Goal: Transaction & Acquisition: Purchase product/service

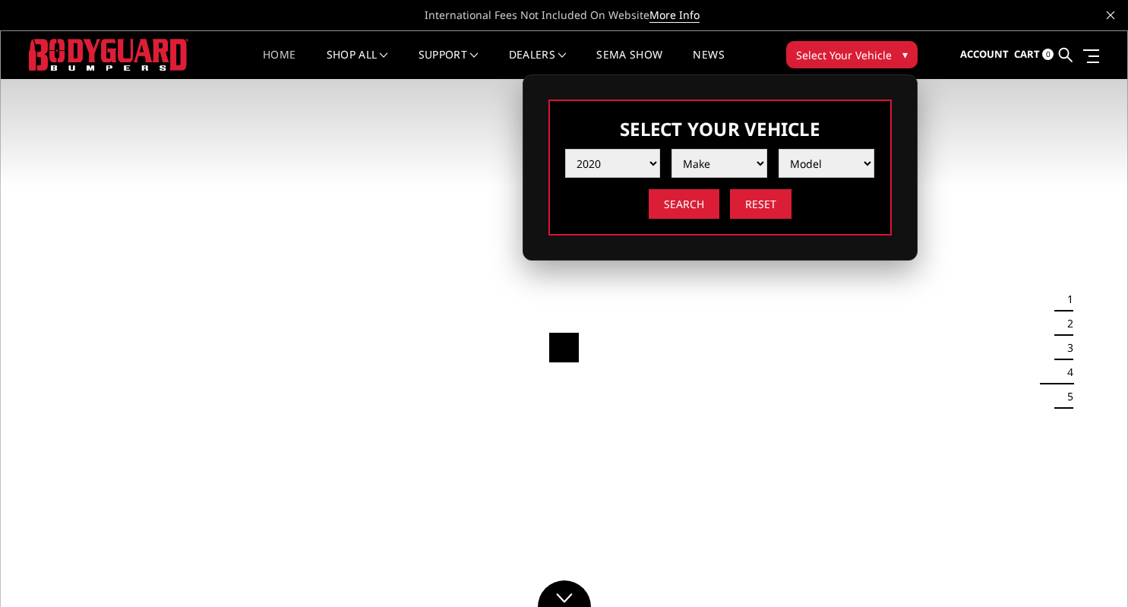
select select "yr_2020"
click at [456, 207] on img at bounding box center [564, 347] width 1128 height 634
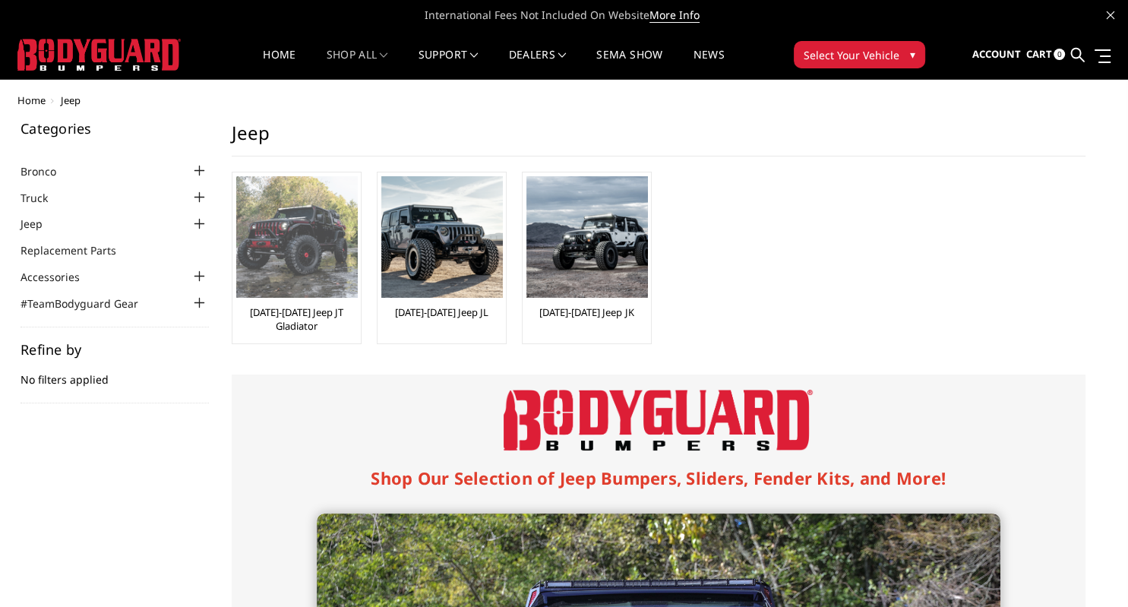
click at [288, 243] on img at bounding box center [296, 236] width 121 height 121
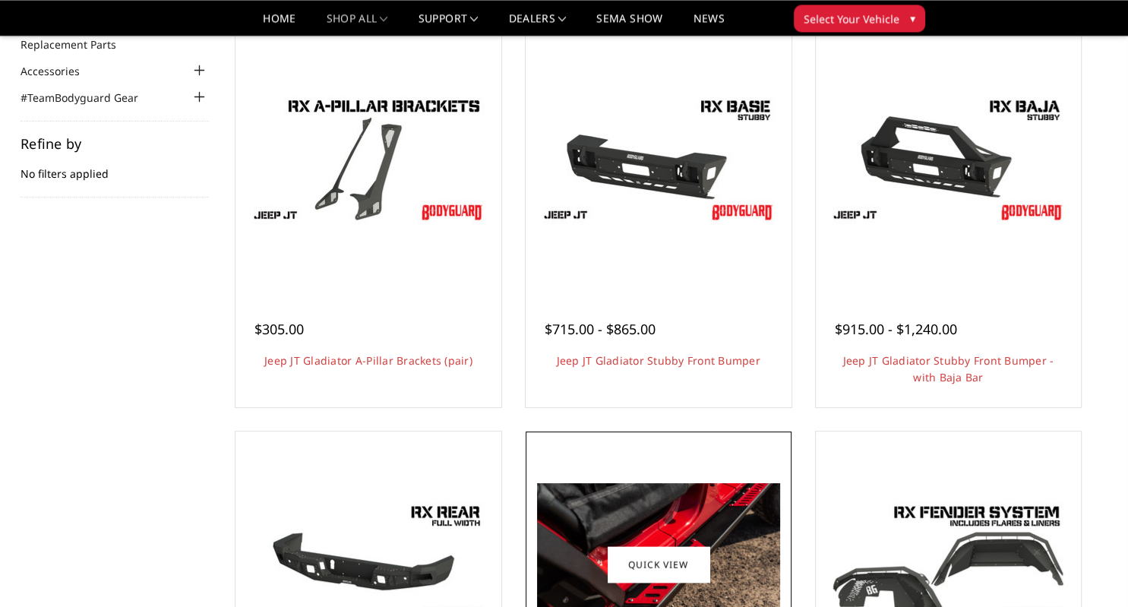
scroll to position [160, 0]
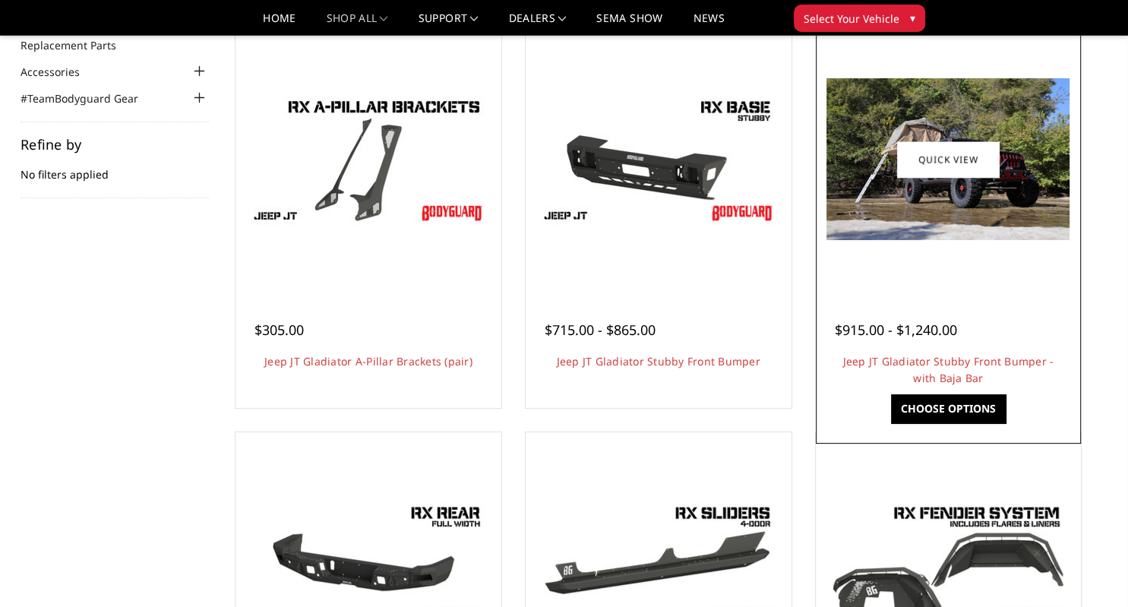
click at [948, 231] on img at bounding box center [947, 159] width 243 height 162
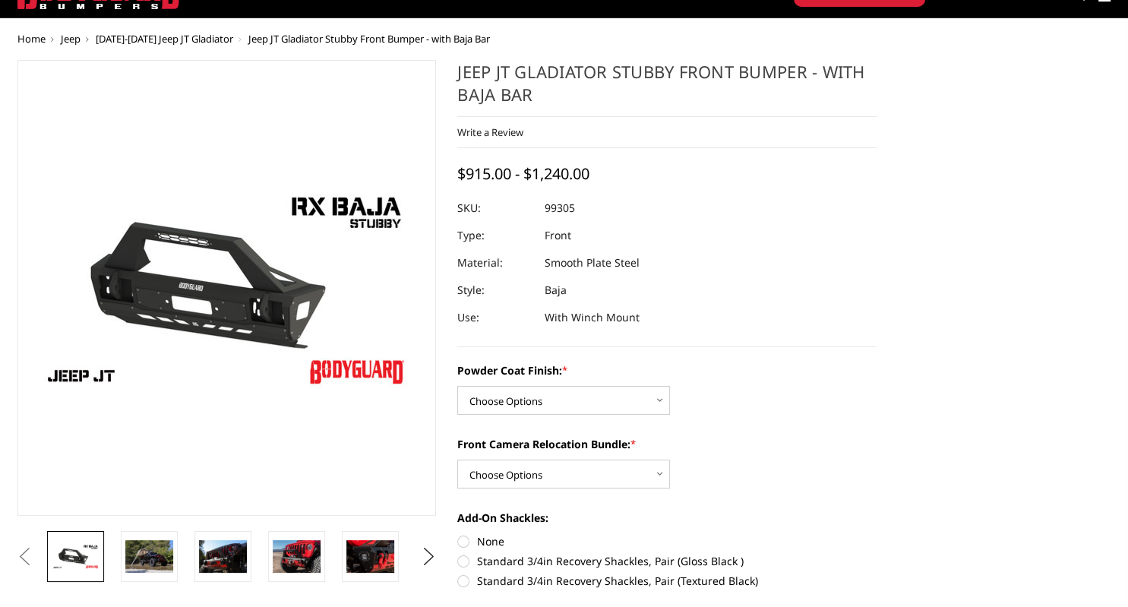
scroll to position [80, 0]
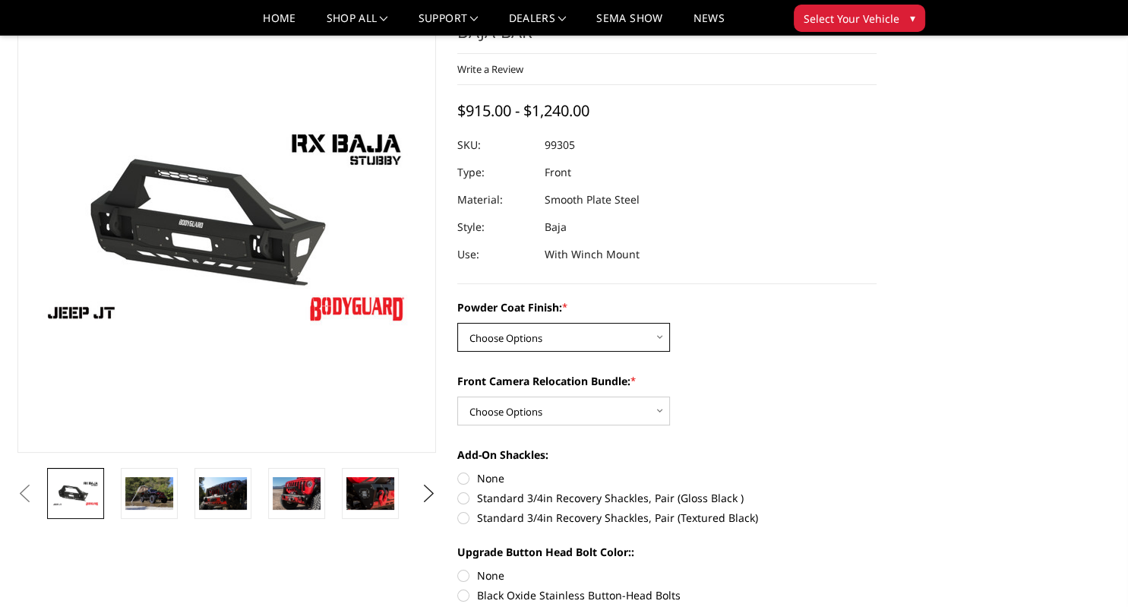
click at [457, 323] on select "Choose Options Bare Metal Textured Black Powder Coat" at bounding box center [563, 337] width 213 height 29
select select "4248"
click option "Textured Black Powder Coat" at bounding box center [0, 0] width 0 height 0
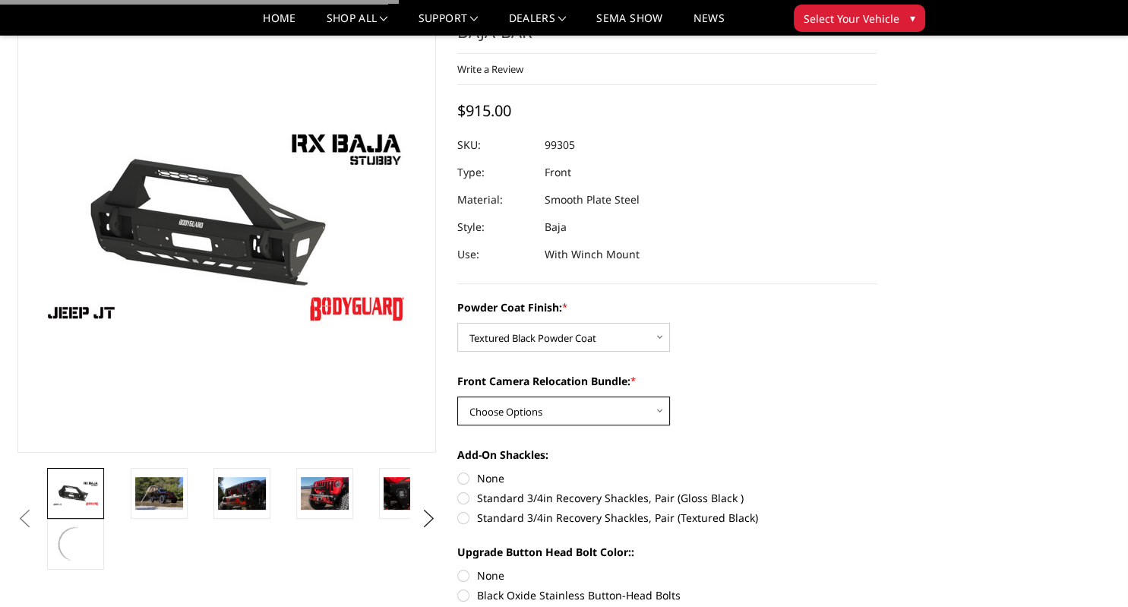
click at [457, 396] on select "Choose Options With Front Camera Relocation Bundle (Harness and Pod) Without Fr…" at bounding box center [563, 410] width 213 height 29
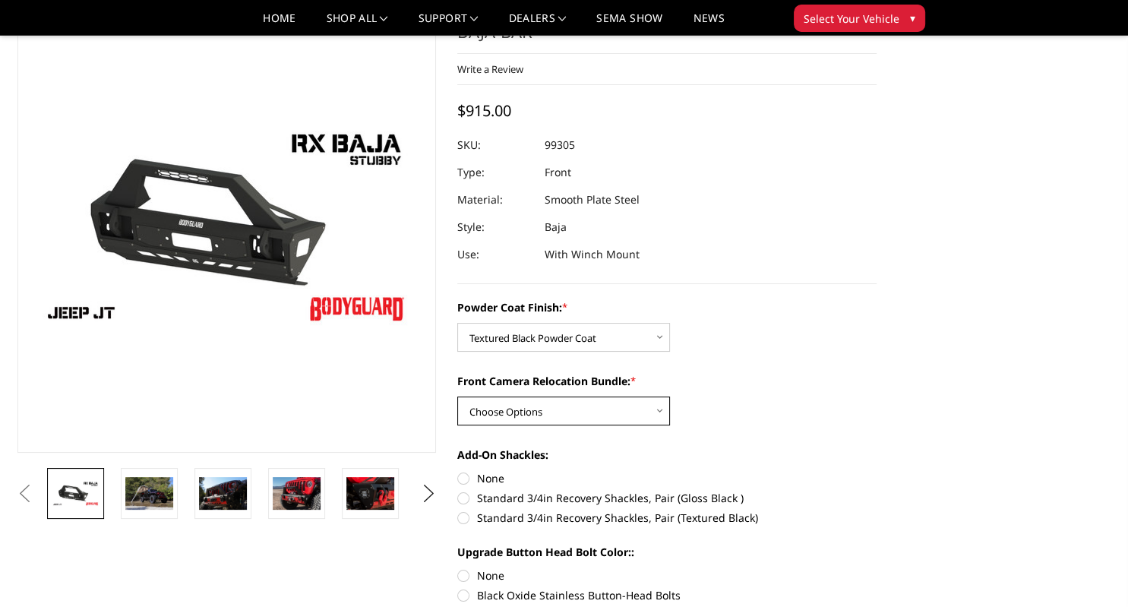
select select "4250"
click option "Without Front Camera Relocation Bundle" at bounding box center [0, 0] width 0 height 0
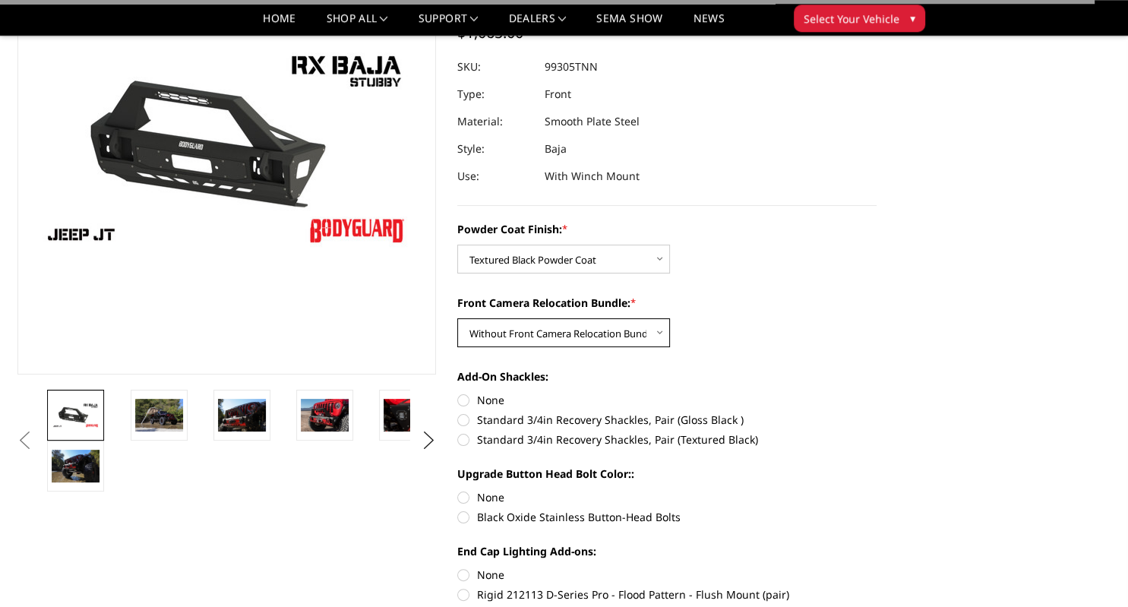
scroll to position [160, 0]
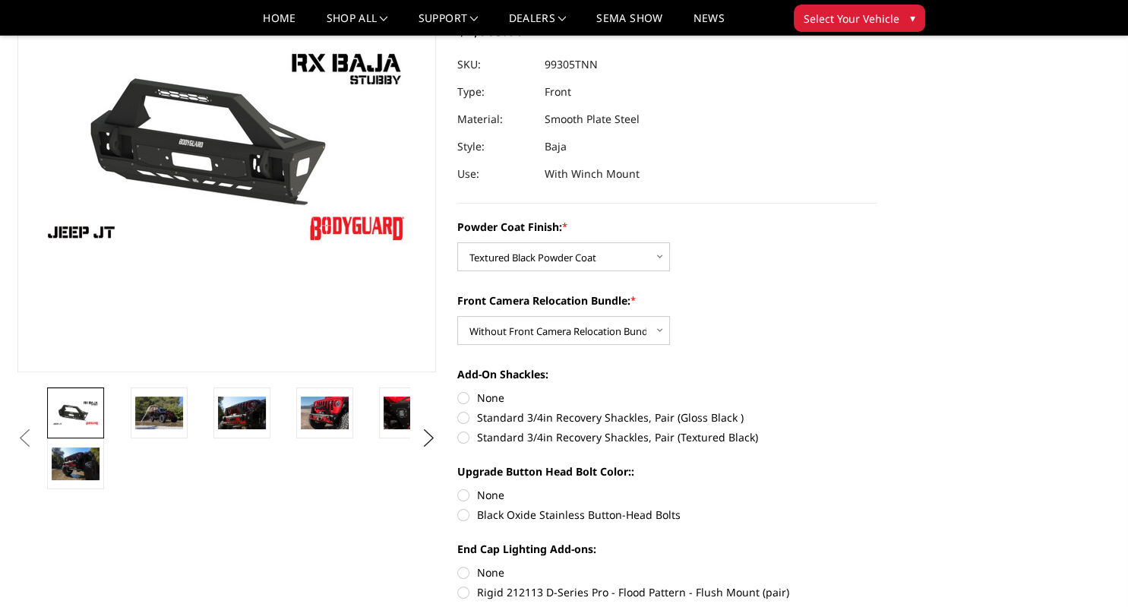
click at [462, 396] on label "None" at bounding box center [666, 398] width 419 height 16
click at [458, 390] on input "None" at bounding box center [457, 390] width 1 height 1
radio input "true"
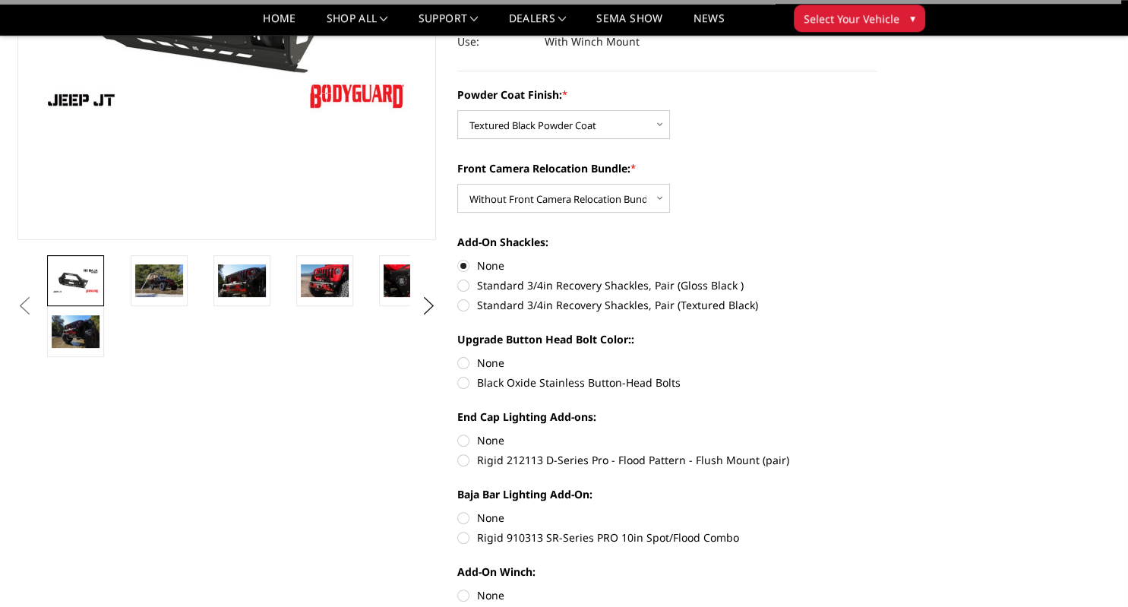
scroll to position [320, 0]
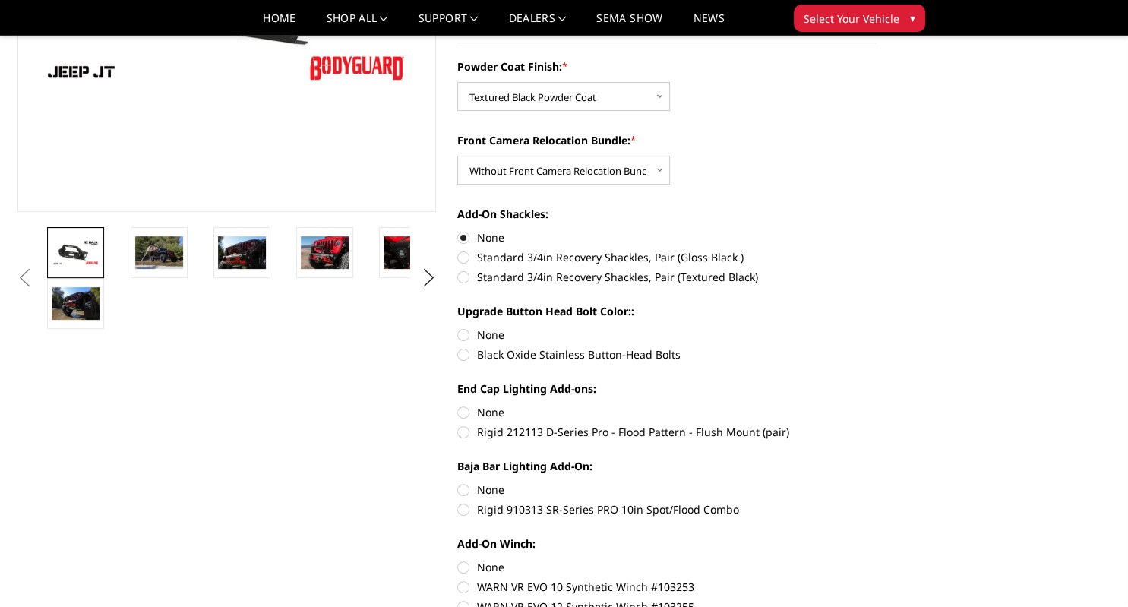
click at [463, 333] on label "None" at bounding box center [666, 335] width 419 height 16
click at [458, 327] on input "None" at bounding box center [457, 327] width 1 height 1
radio input "true"
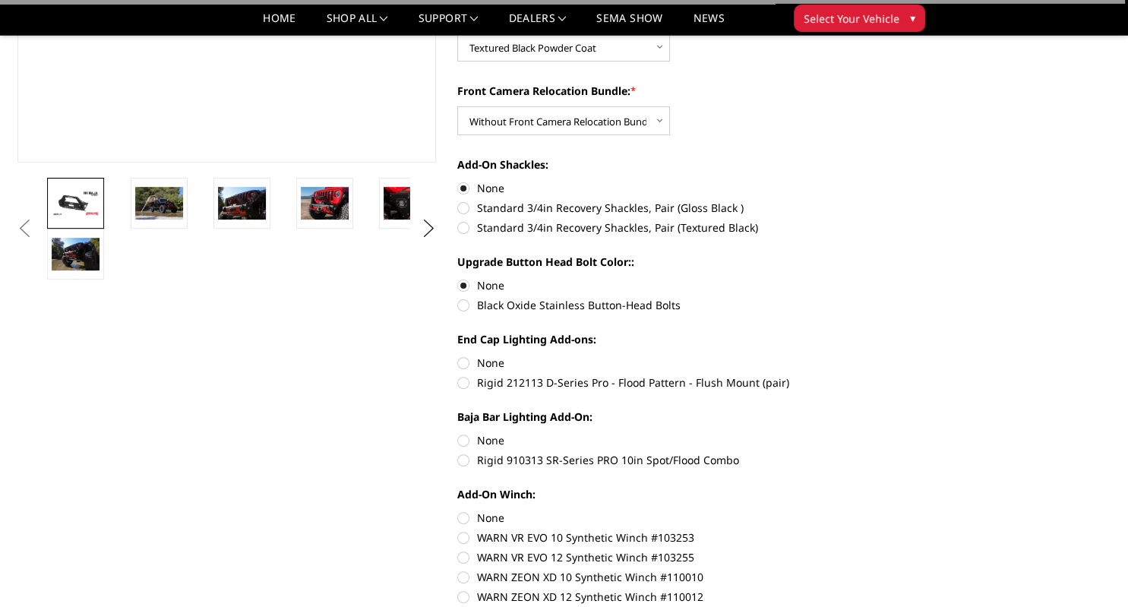
scroll to position [401, 0]
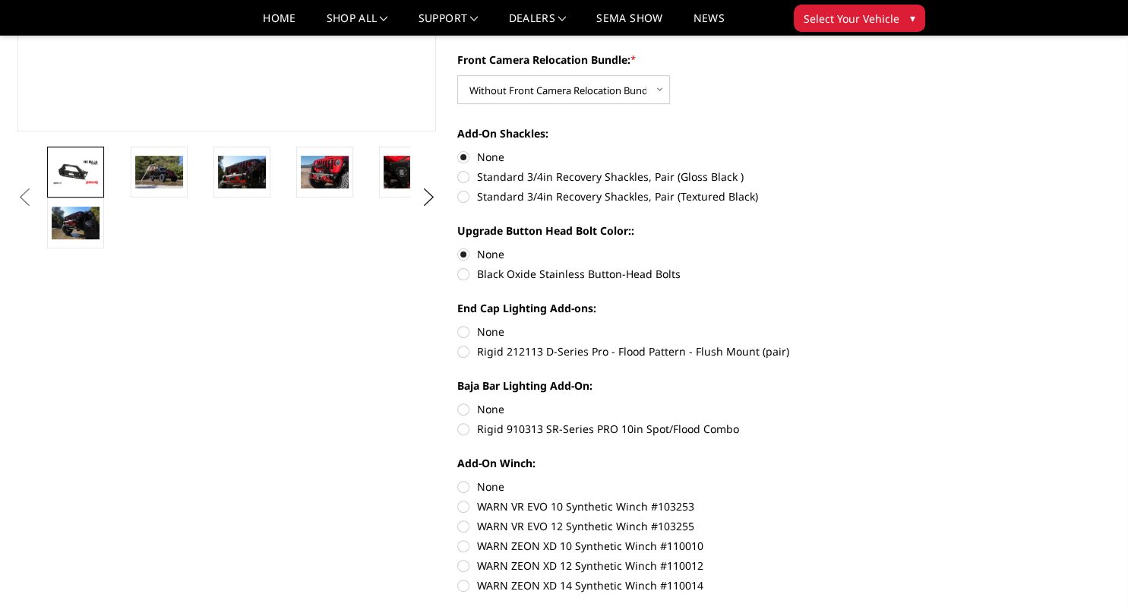
click at [469, 276] on label "Black Oxide Stainless Button-Head Bolts" at bounding box center [666, 274] width 419 height 16
click at [876, 247] on input "Black Oxide Stainless Button-Head Bolts" at bounding box center [876, 246] width 1 height 1
radio input "true"
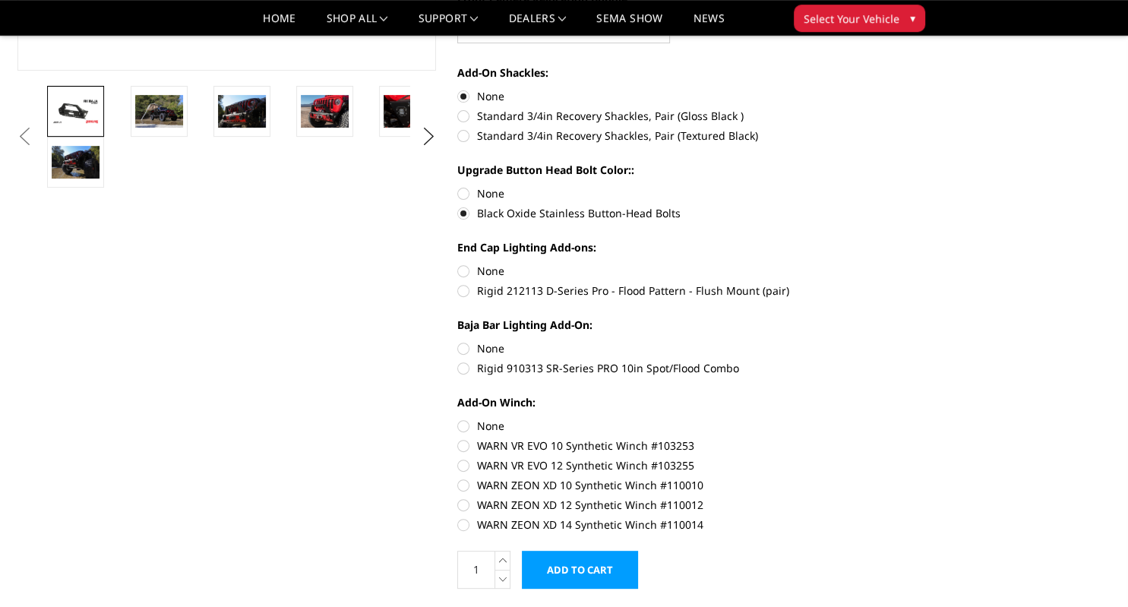
scroll to position [481, 0]
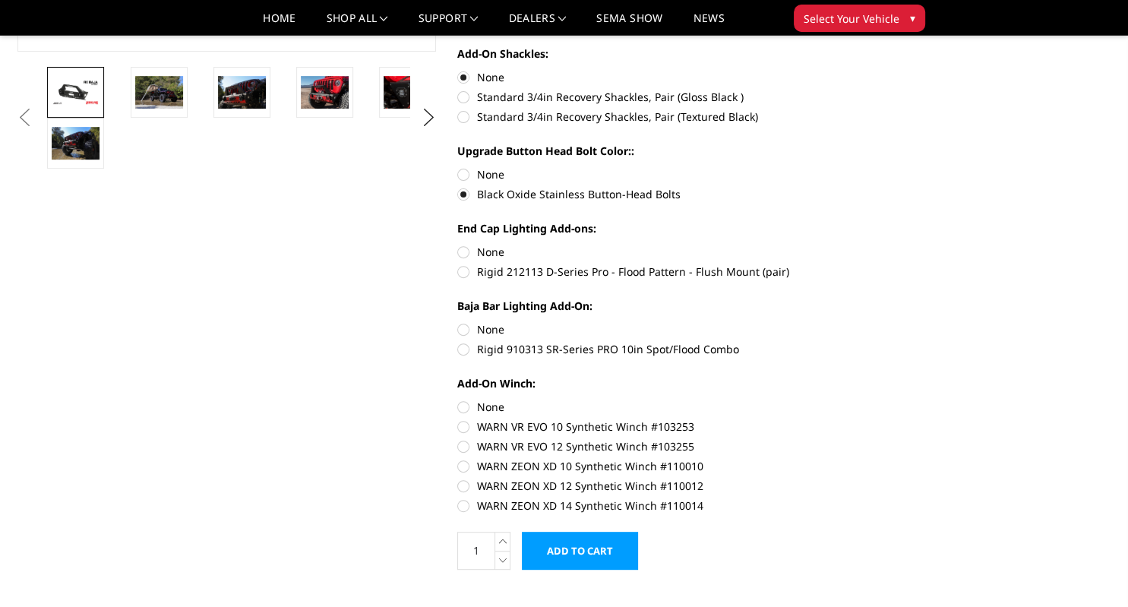
click at [462, 251] on label "None" at bounding box center [666, 252] width 419 height 16
click at [458, 245] on input "None" at bounding box center [457, 244] width 1 height 1
radio input "true"
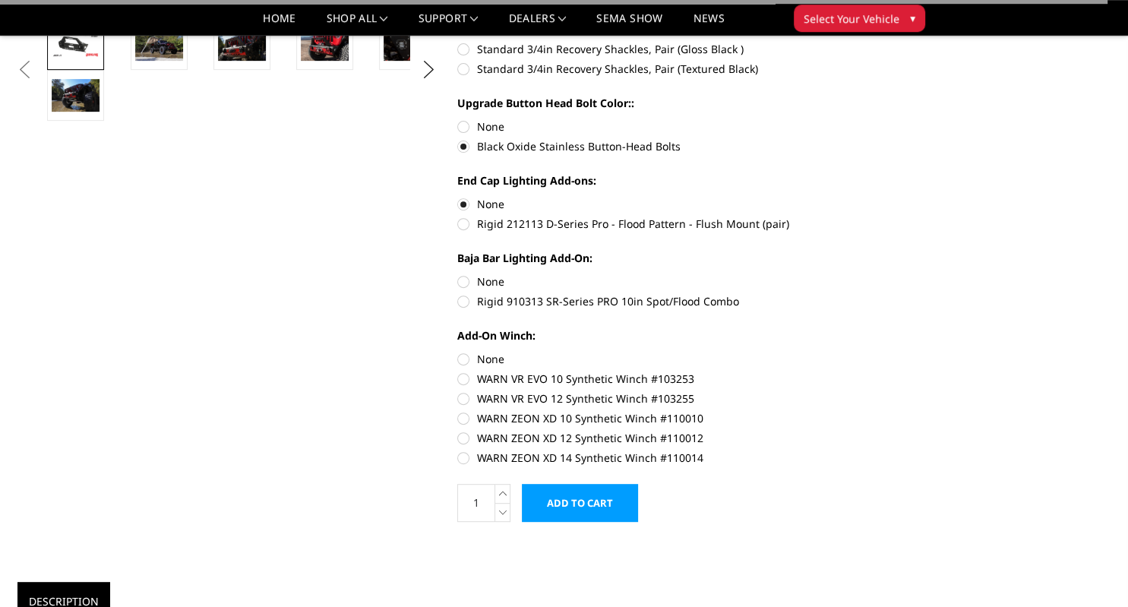
scroll to position [561, 0]
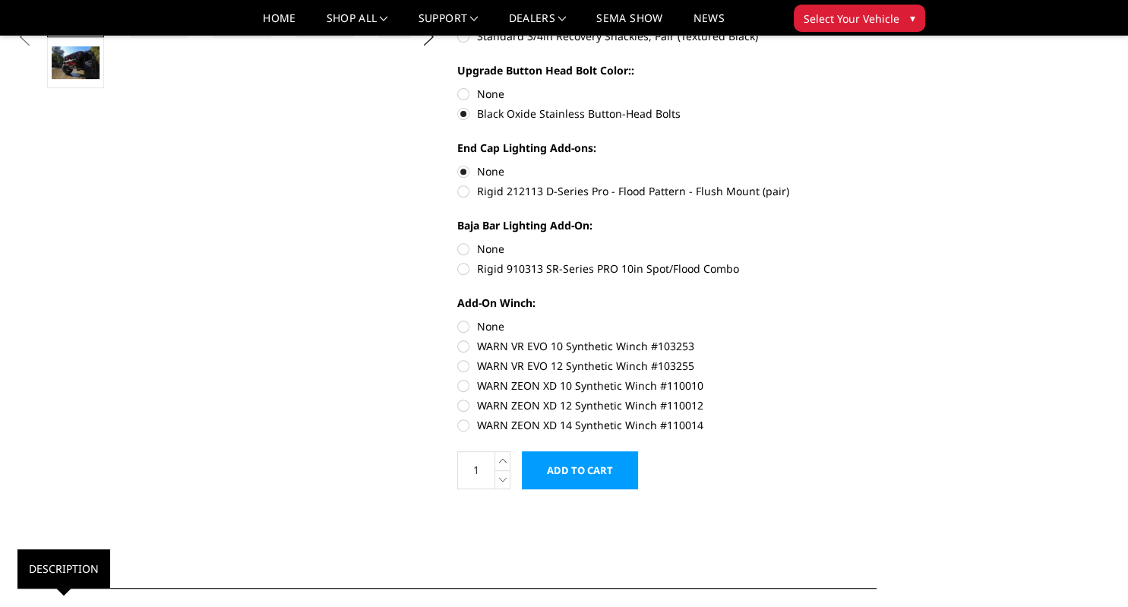
click at [463, 253] on label "None" at bounding box center [666, 249] width 419 height 16
click at [458, 241] on input "None" at bounding box center [457, 241] width 1 height 1
radio input "true"
click at [465, 329] on label "None" at bounding box center [666, 326] width 419 height 16
click at [458, 319] on input "None" at bounding box center [457, 318] width 1 height 1
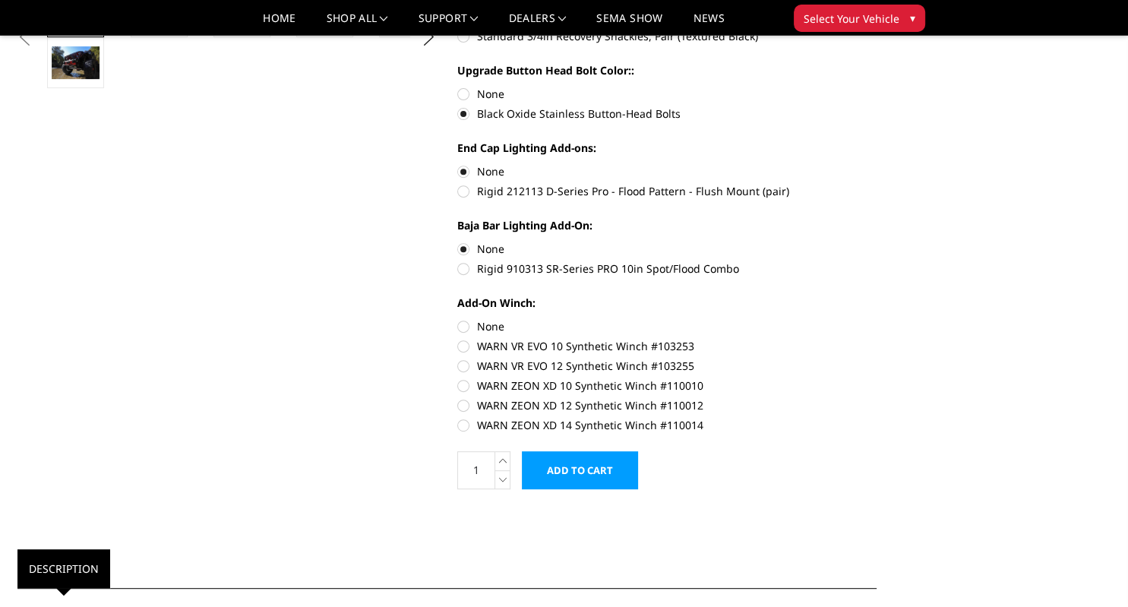
radio input "true"
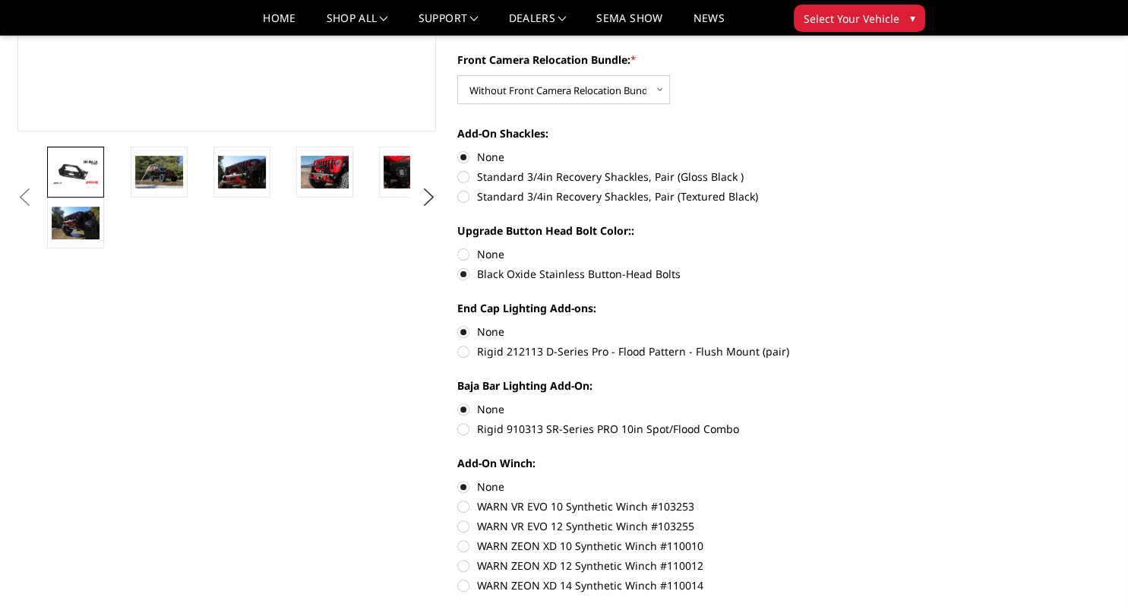
scroll to position [320, 0]
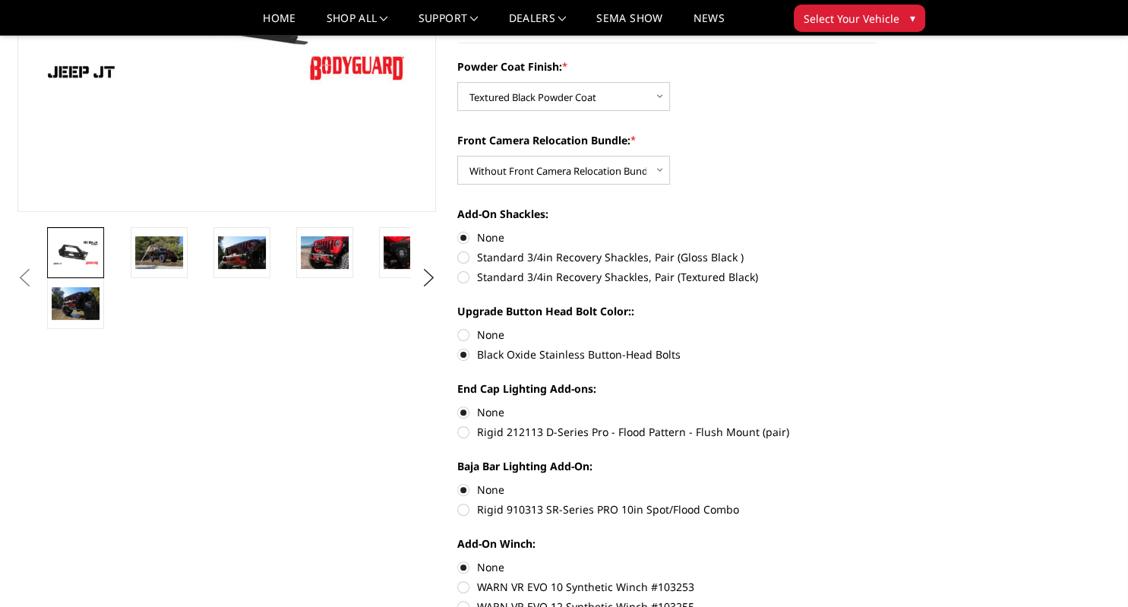
click at [466, 334] on label "None" at bounding box center [666, 335] width 419 height 16
click at [458, 327] on input "None" at bounding box center [457, 327] width 1 height 1
radio input "true"
click at [469, 357] on label "Black Oxide Stainless Button-Head Bolts" at bounding box center [666, 354] width 419 height 16
click at [461, 356] on label "Black Oxide Stainless Button-Head Bolts" at bounding box center [666, 354] width 419 height 16
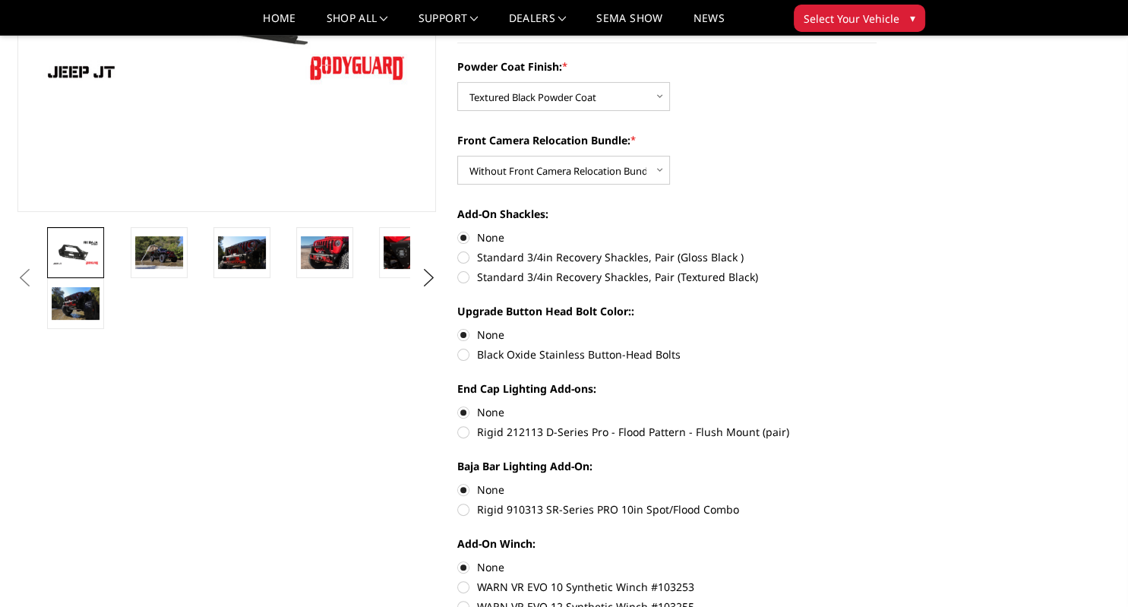
click at [876, 327] on input "Black Oxide Stainless Button-Head Bolts" at bounding box center [876, 327] width 1 height 1
radio input "true"
click at [463, 339] on label "None" at bounding box center [666, 335] width 419 height 16
click at [458, 327] on input "None" at bounding box center [457, 327] width 1 height 1
radio input "true"
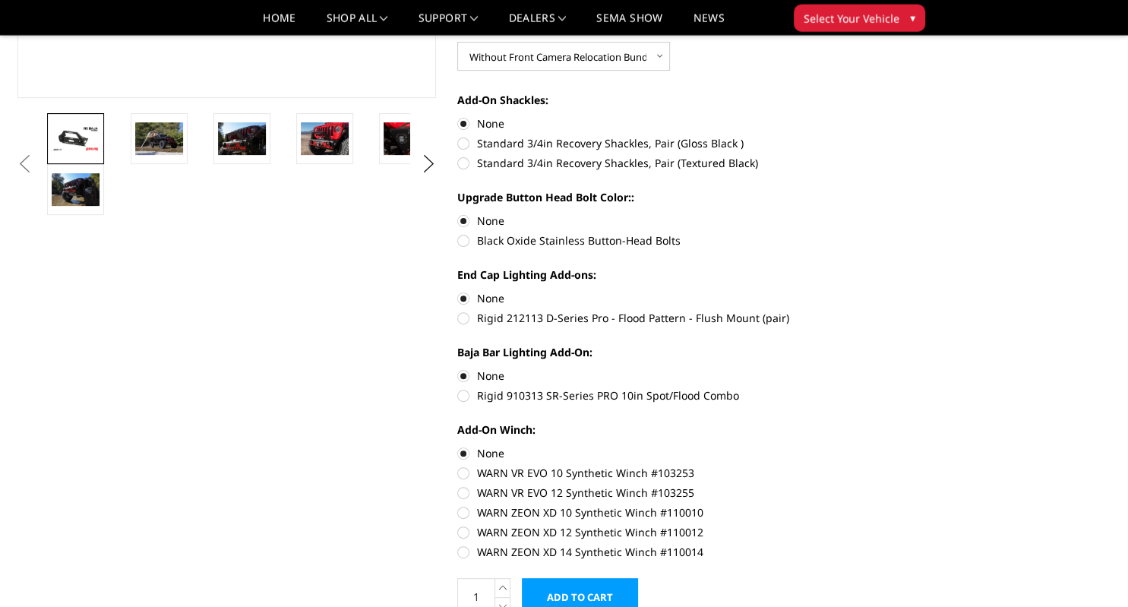
scroll to position [401, 0]
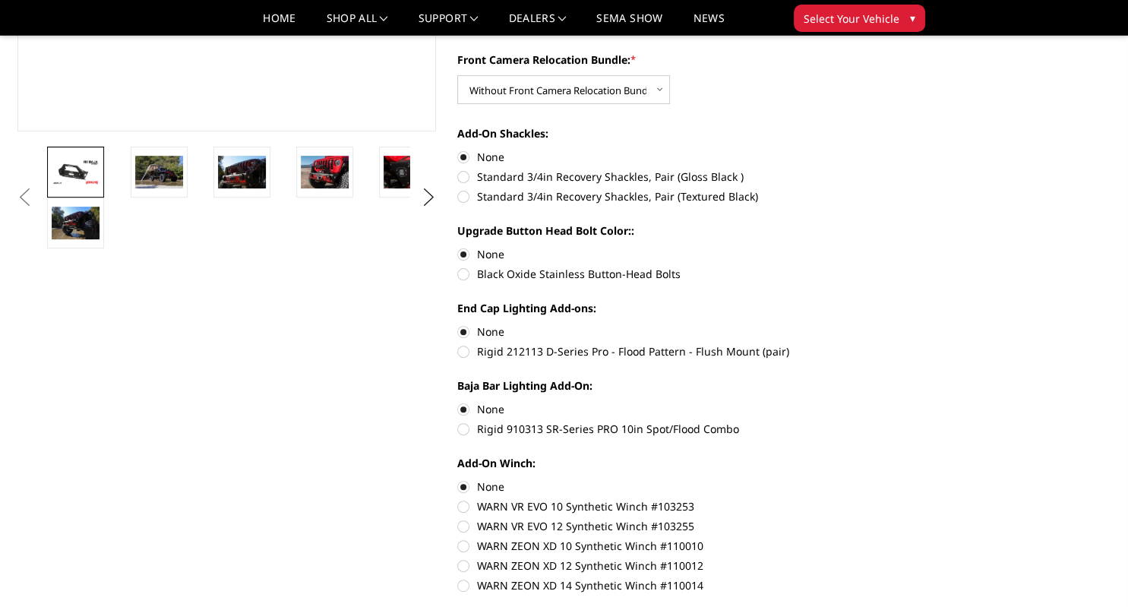
click at [468, 352] on label "Rigid 212113 D-Series Pro - Flood Pattern - Flush Mount (pair)" at bounding box center [666, 351] width 419 height 16
click at [876, 324] on input "Rigid 212113 D-Series Pro - Flood Pattern - Flush Mount (pair)" at bounding box center [876, 323] width 1 height 1
radio input "true"
click at [463, 429] on label "Rigid 910313 SR-Series PRO 10in Spot/Flood Combo" at bounding box center [666, 429] width 419 height 16
click at [876, 402] on input "Rigid 910313 SR-Series PRO 10in Spot/Flood Combo" at bounding box center [876, 401] width 1 height 1
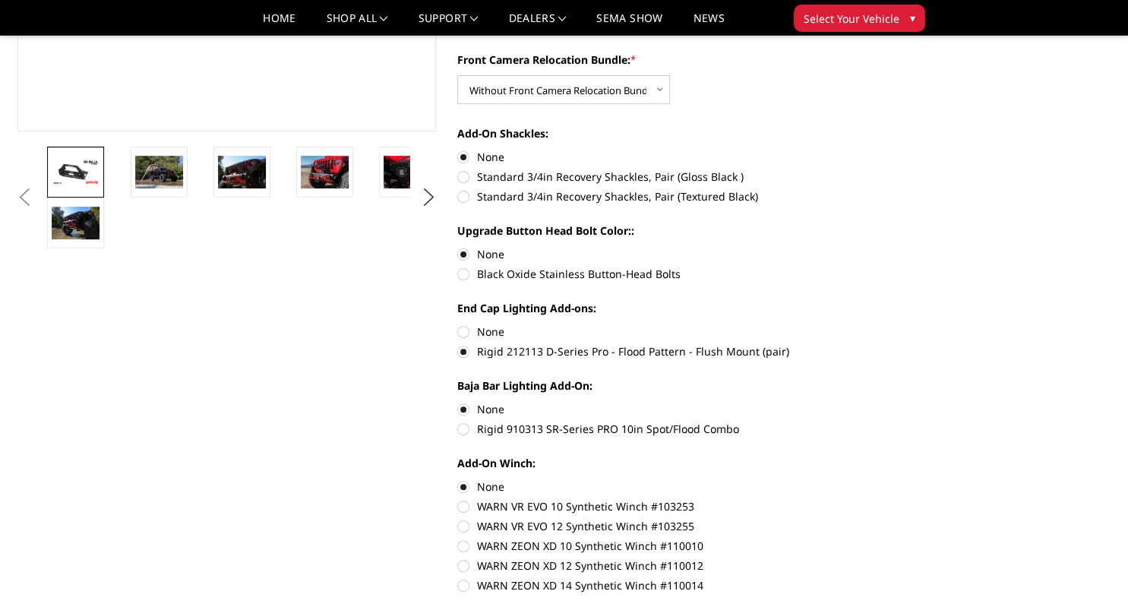
radio input "true"
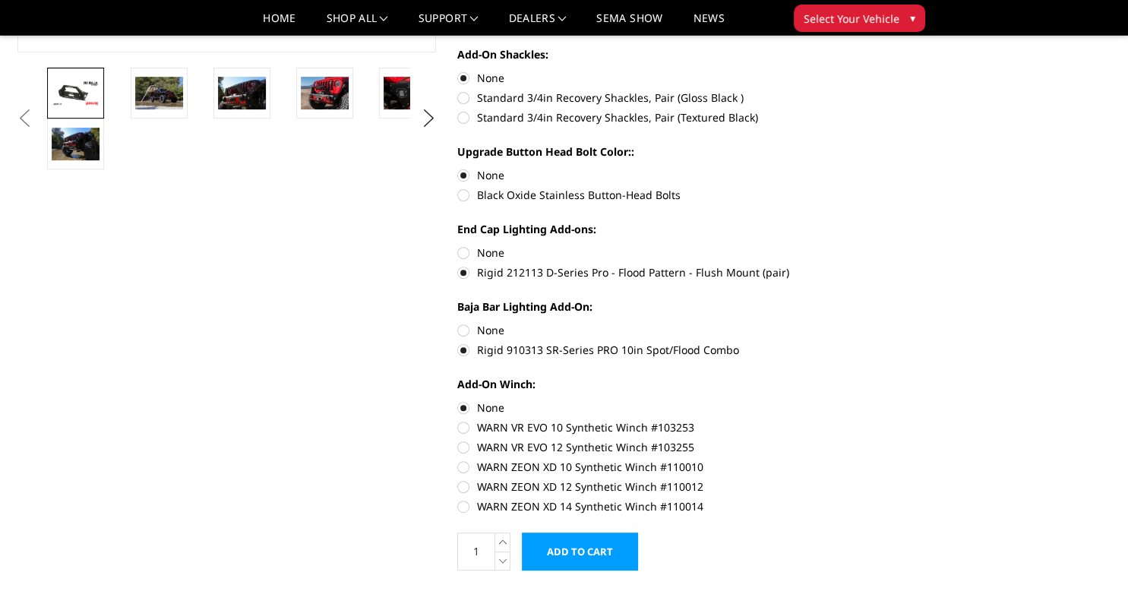
scroll to position [481, 0]
click at [463, 330] on label "None" at bounding box center [666, 329] width 419 height 16
click at [458, 322] on input "None" at bounding box center [457, 321] width 1 height 1
radio input "true"
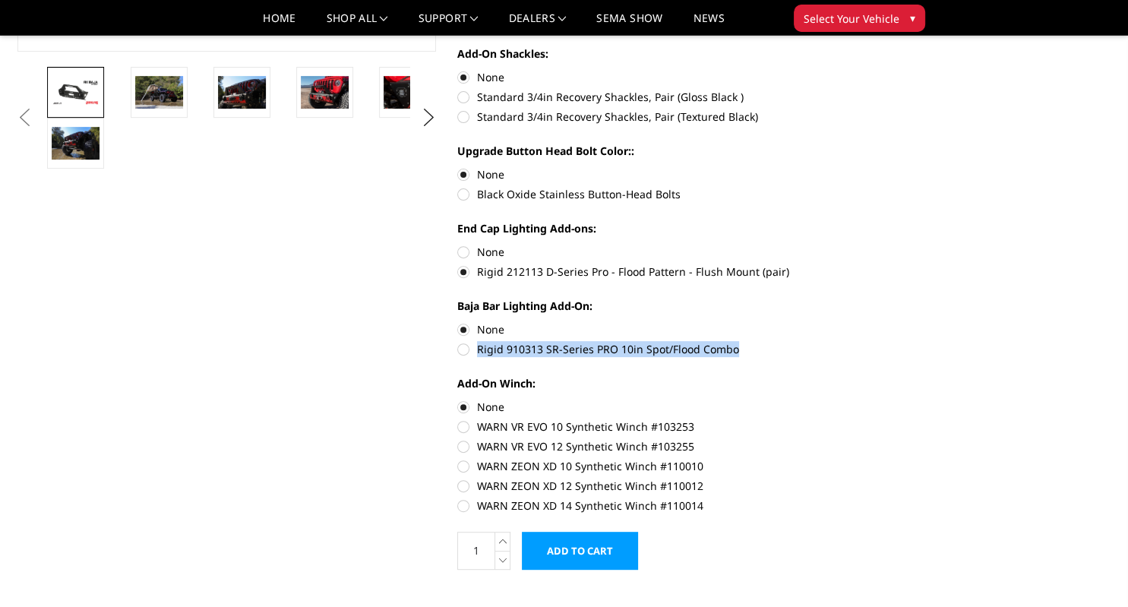
drag, startPoint x: 477, startPoint y: 349, endPoint x: 742, endPoint y: 348, distance: 265.0
click at [754, 348] on label "Rigid 910313 SR-Series PRO 10in Spot/Flood Combo" at bounding box center [666, 349] width 419 height 16
copy label "Rigid 910313 SR-Series PRO 10in Spot/Flood Combo"
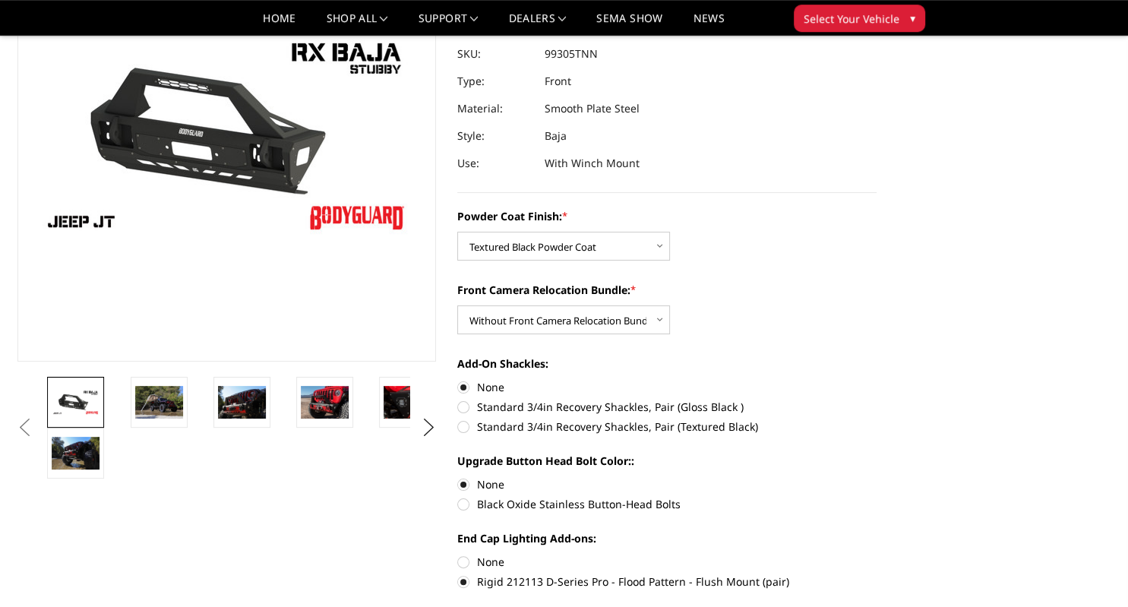
scroll to position [240, 0]
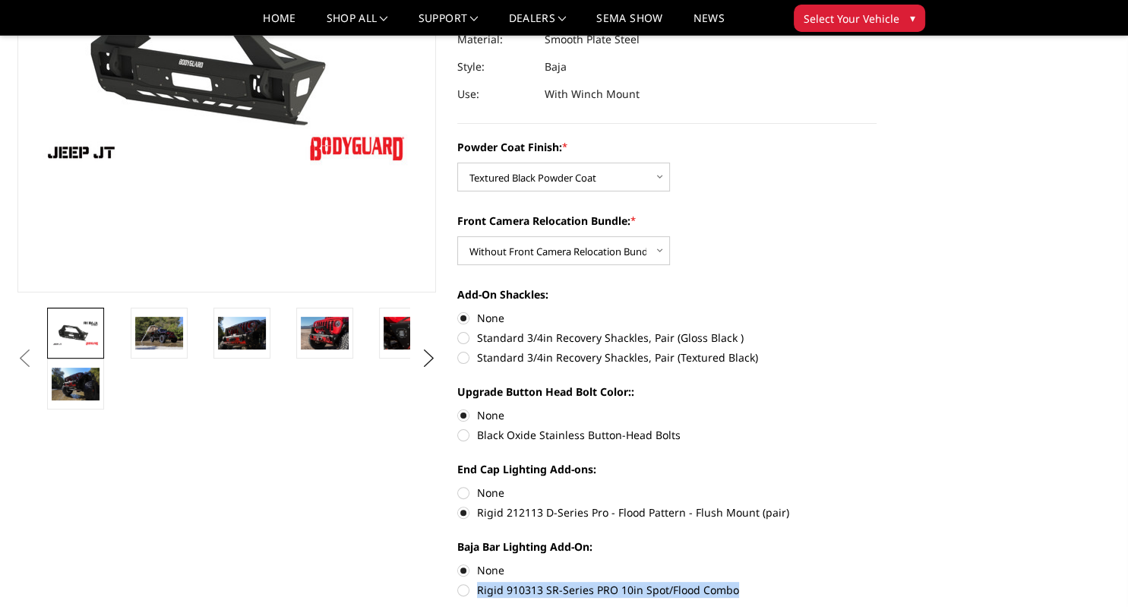
click at [465, 494] on label "None" at bounding box center [666, 492] width 419 height 16
click at [458, 485] on input "None" at bounding box center [457, 484] width 1 height 1
radio input "true"
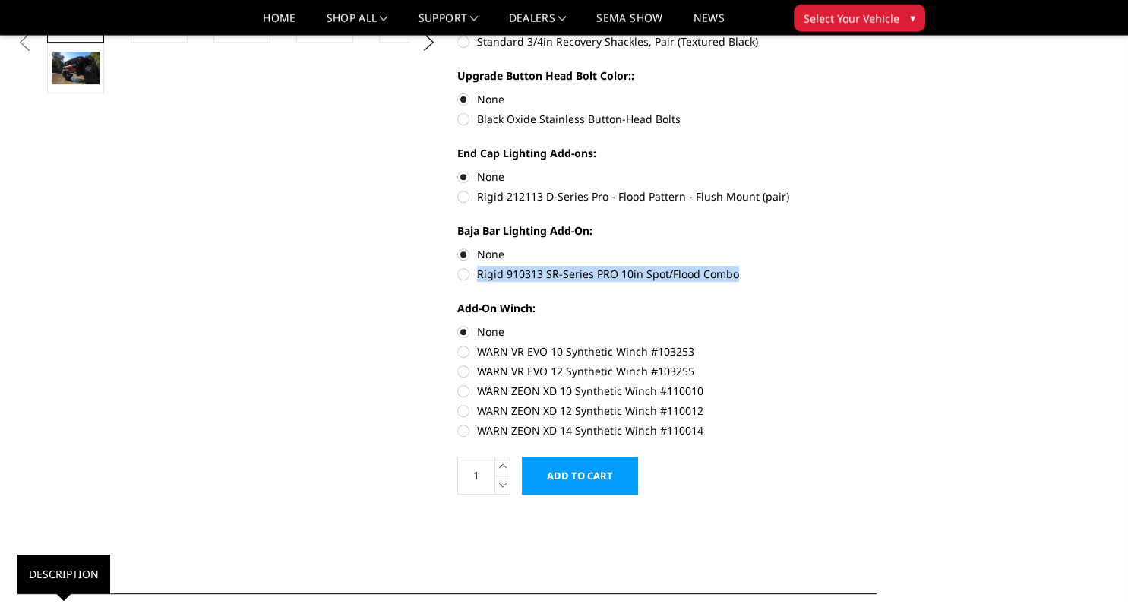
scroll to position [561, 0]
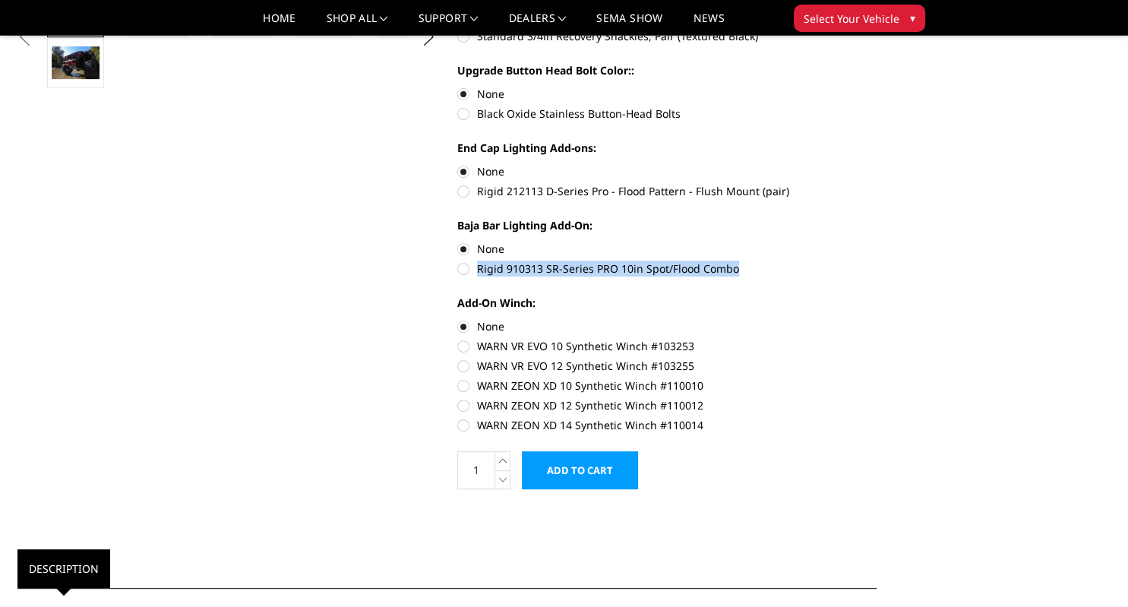
click at [589, 475] on input "Add to Cart" at bounding box center [580, 470] width 116 height 38
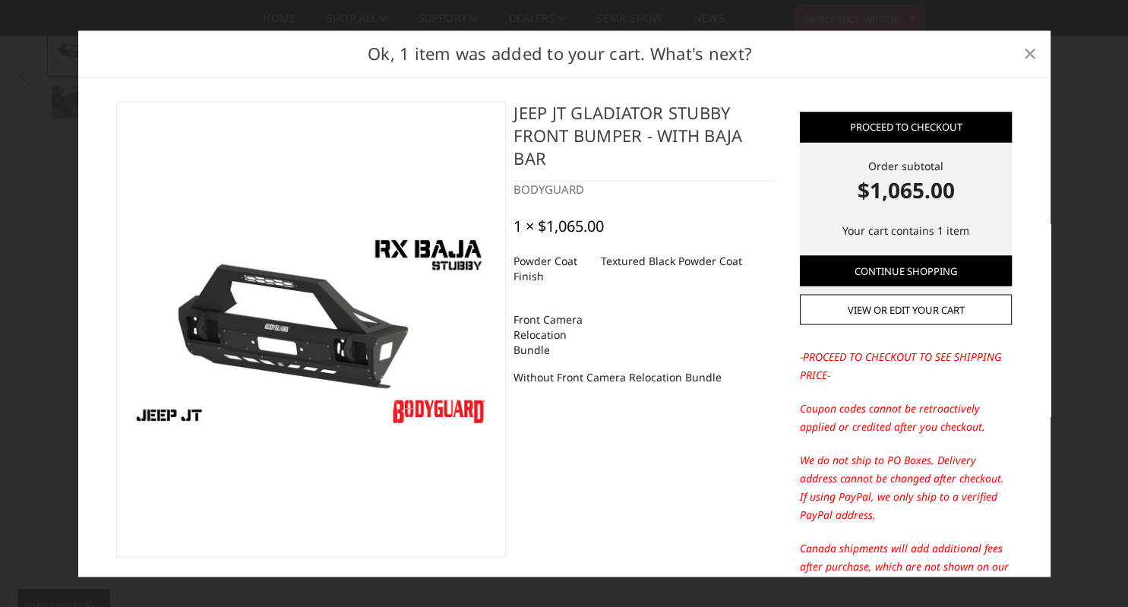
click at [1030, 53] on span "×" at bounding box center [1030, 53] width 14 height 33
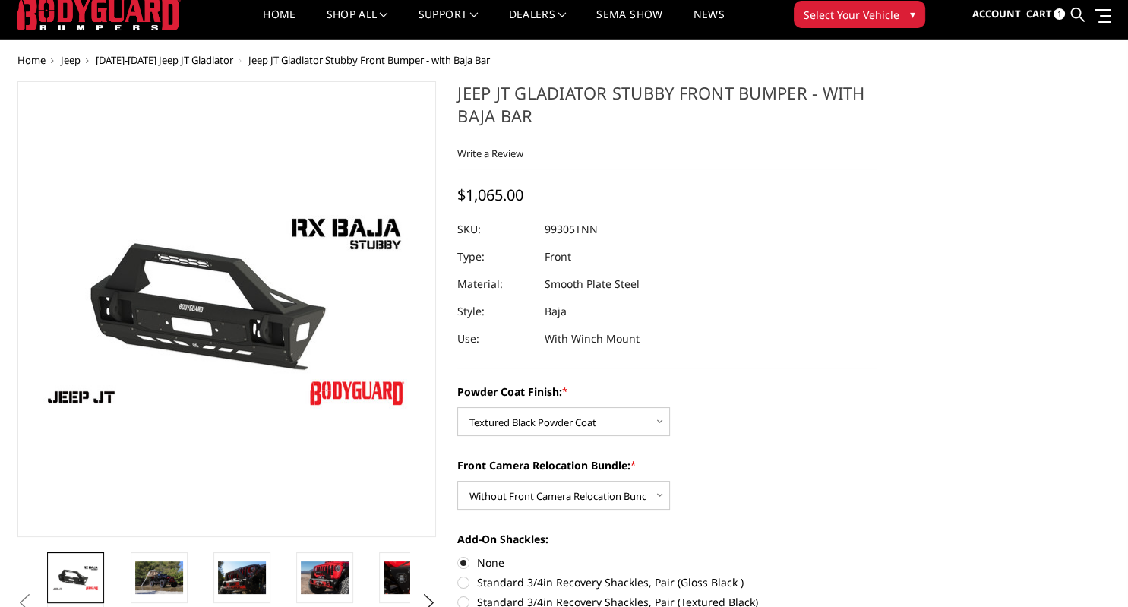
scroll to position [0, 0]
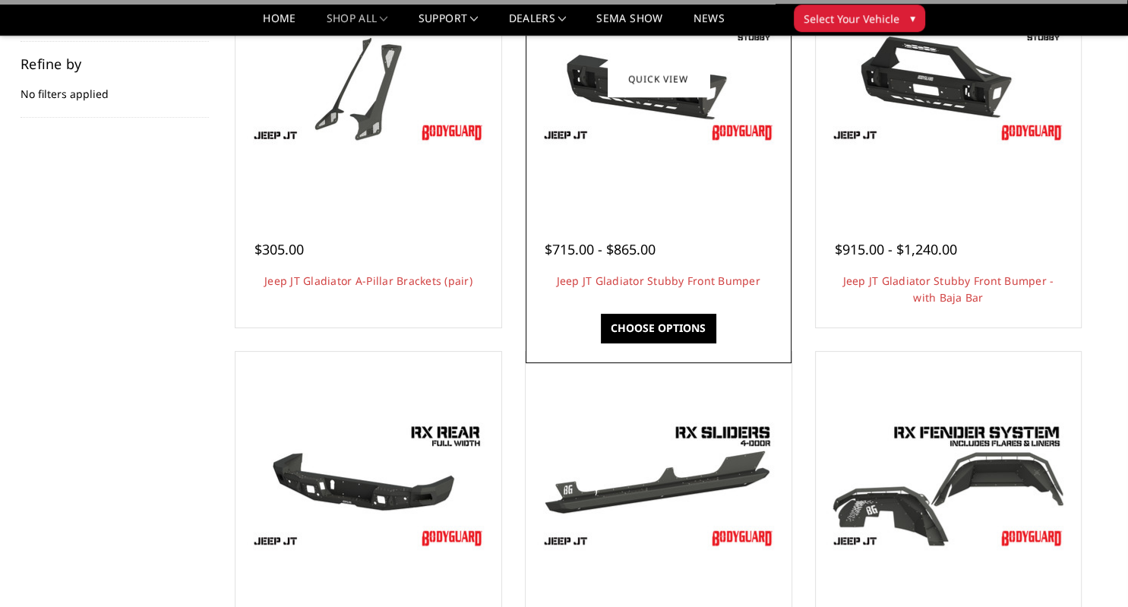
scroll to position [401, 0]
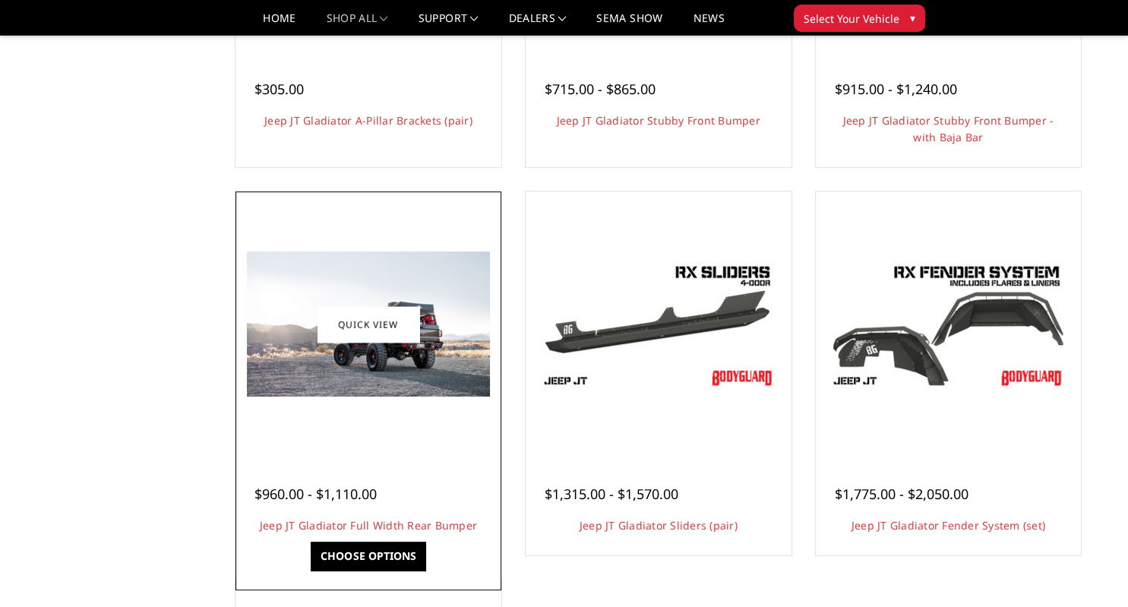
click at [320, 387] on img at bounding box center [368, 323] width 243 height 145
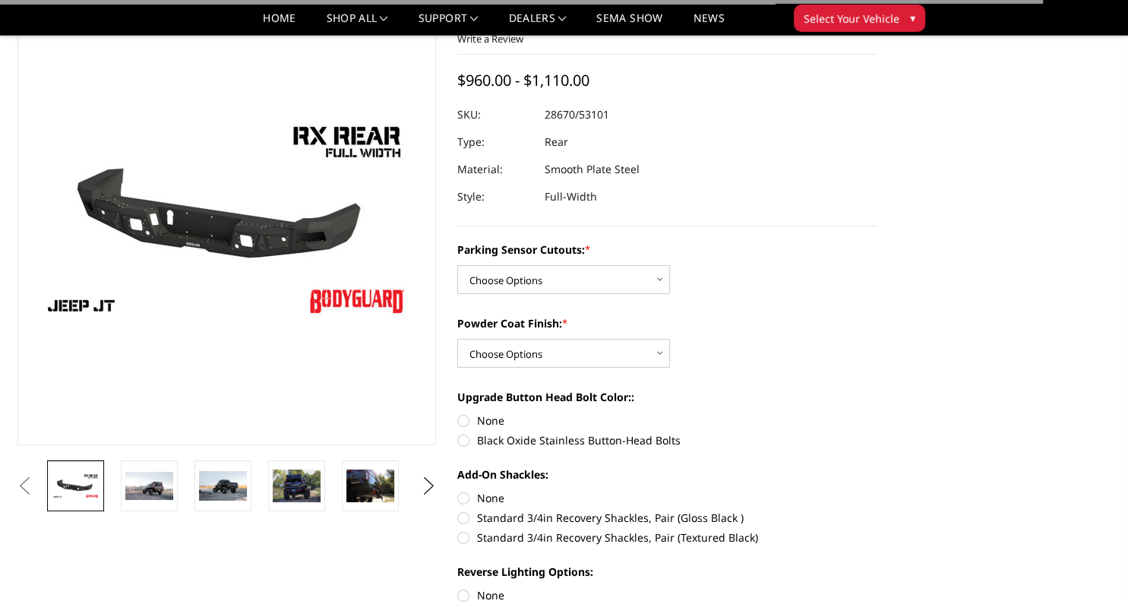
scroll to position [160, 0]
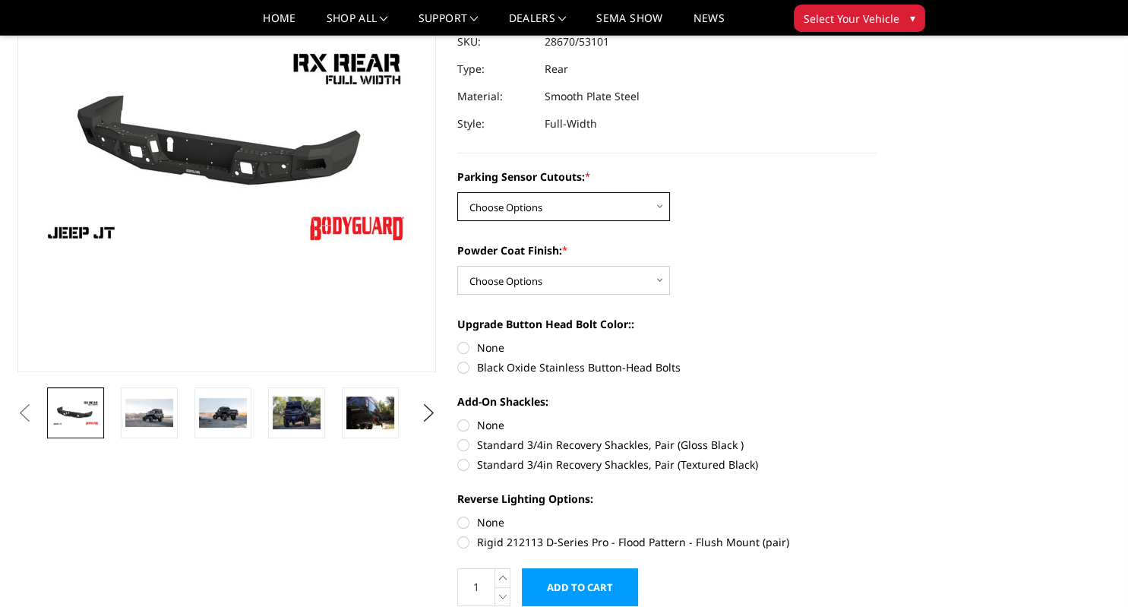
click at [457, 192] on select "Choose Options Yes - WITH Parking Sensor Cutouts No - WITHOUT Parking Sensor Cu…" at bounding box center [563, 206] width 213 height 29
select select "4251"
click option "Yes - WITH Parking Sensor Cutouts" at bounding box center [0, 0] width 0 height 0
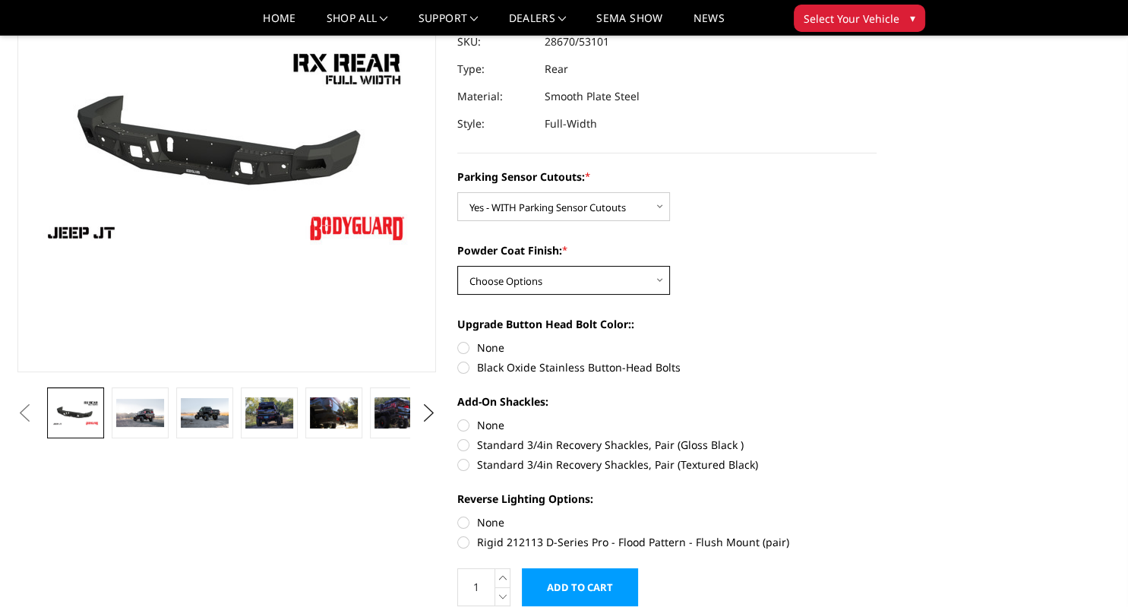
click at [457, 266] on select "Choose Options Bare Metal Textured Black Powder Coat" at bounding box center [563, 280] width 213 height 29
select select "4254"
click option "Textured Black Powder Coat" at bounding box center [0, 0] width 0 height 0
click at [463, 348] on label "None" at bounding box center [666, 347] width 419 height 16
click at [458, 340] on input "None" at bounding box center [457, 339] width 1 height 1
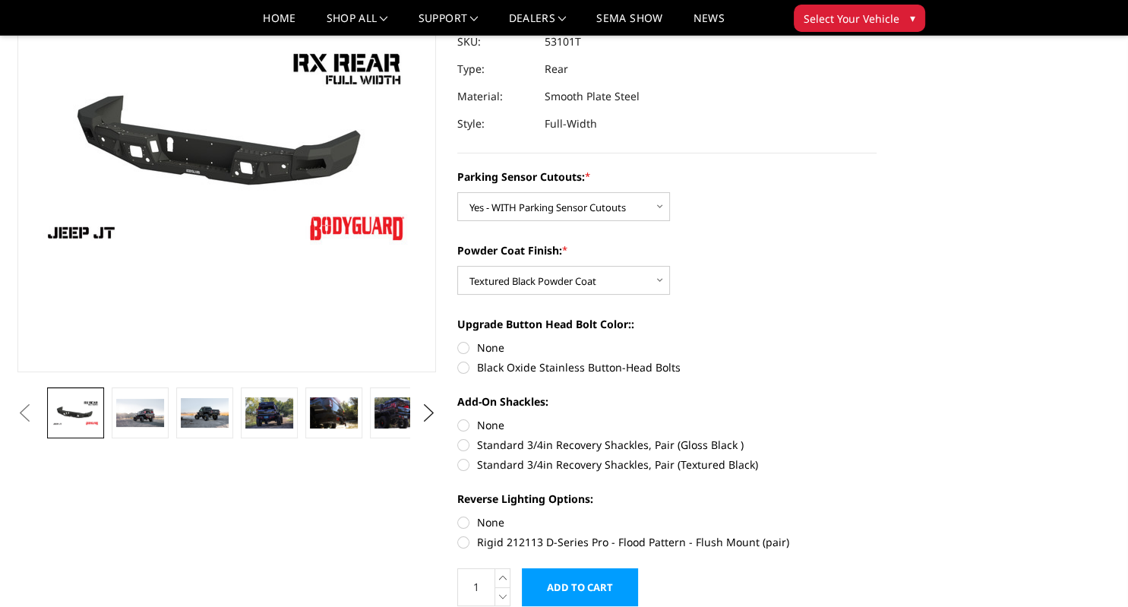
radio input "true"
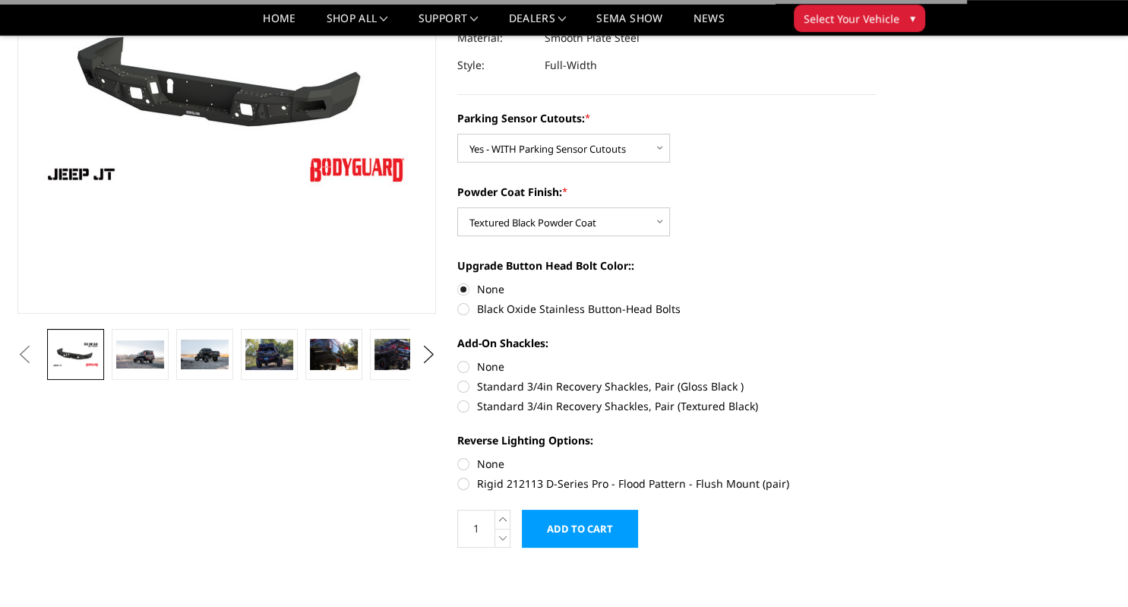
scroll to position [240, 0]
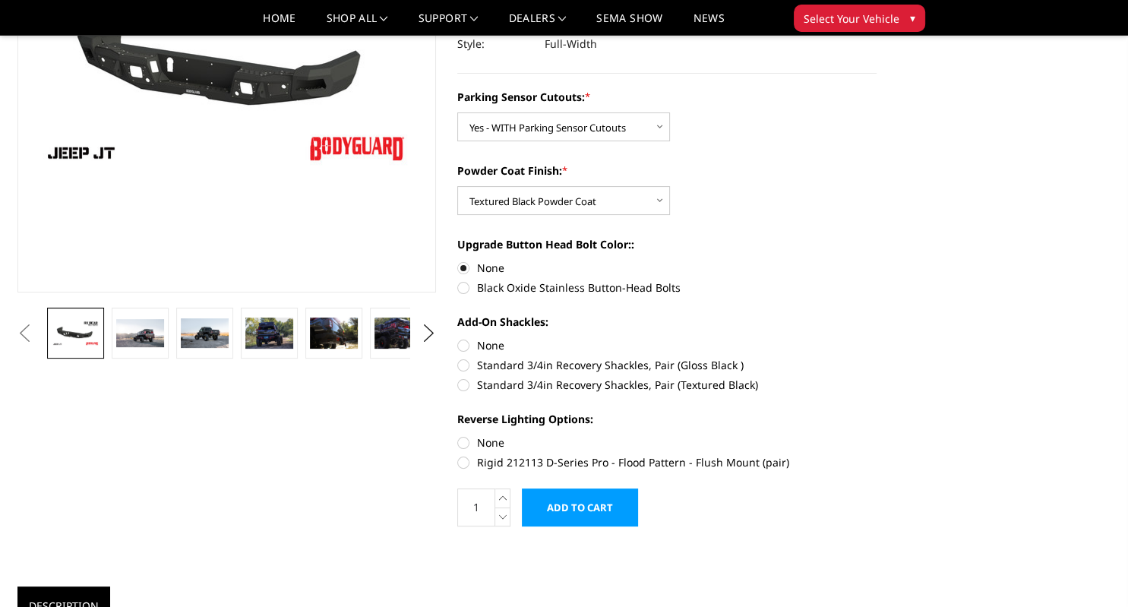
click at [464, 346] on label "None" at bounding box center [666, 345] width 419 height 16
click at [458, 338] on input "None" at bounding box center [457, 337] width 1 height 1
radio input "true"
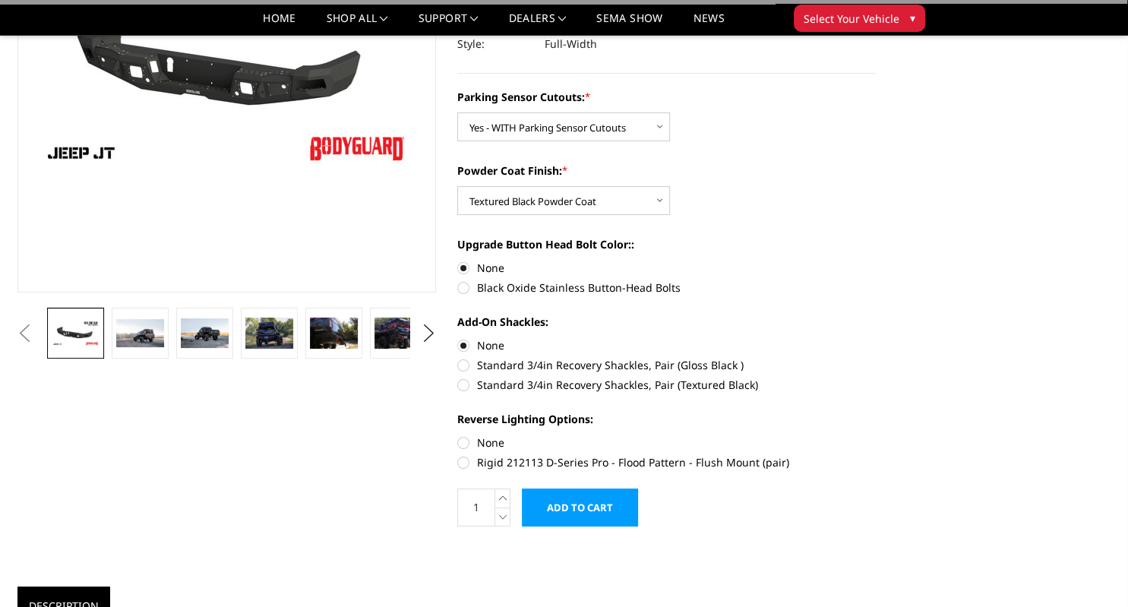
click at [465, 442] on label "None" at bounding box center [666, 442] width 419 height 16
click at [458, 435] on input "None" at bounding box center [457, 434] width 1 height 1
radio input "true"
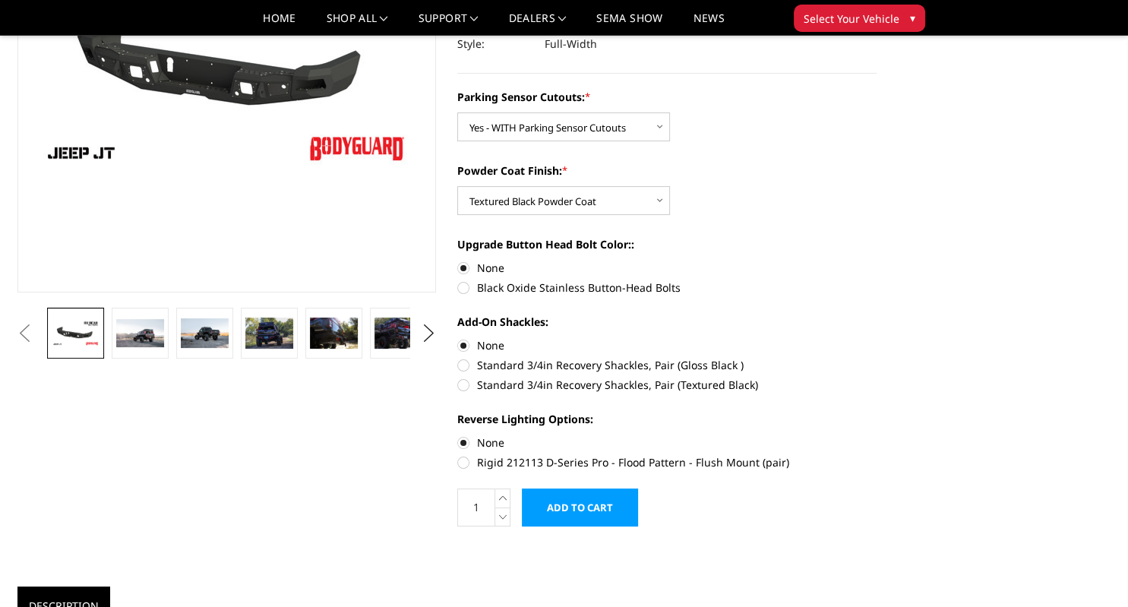
click at [585, 512] on input "Add to Cart" at bounding box center [580, 507] width 116 height 38
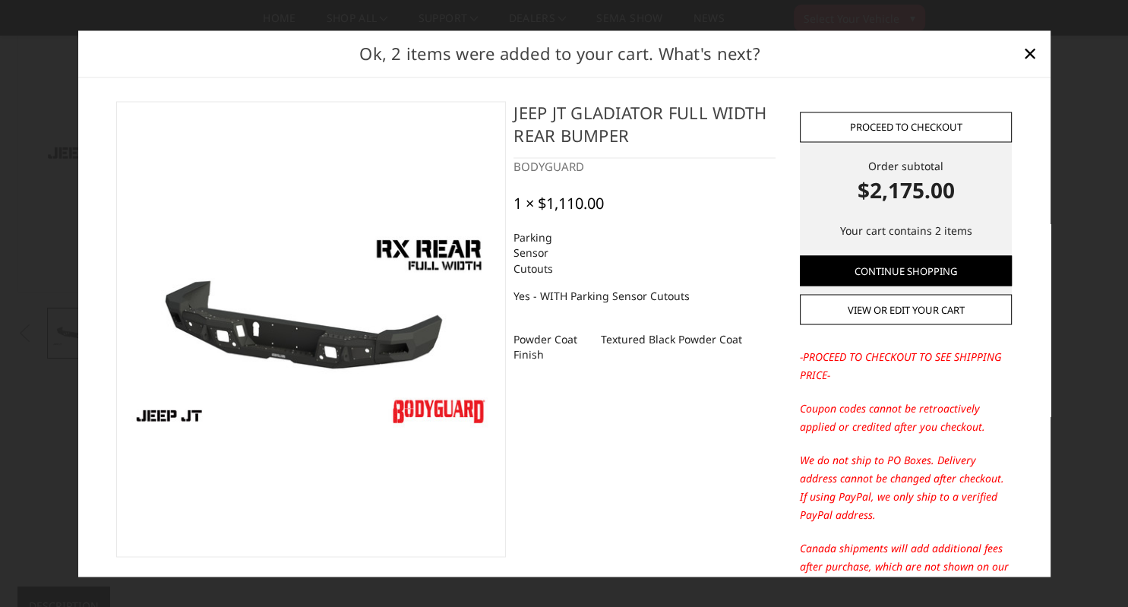
click at [913, 125] on link "Proceed to checkout" at bounding box center [906, 127] width 212 height 30
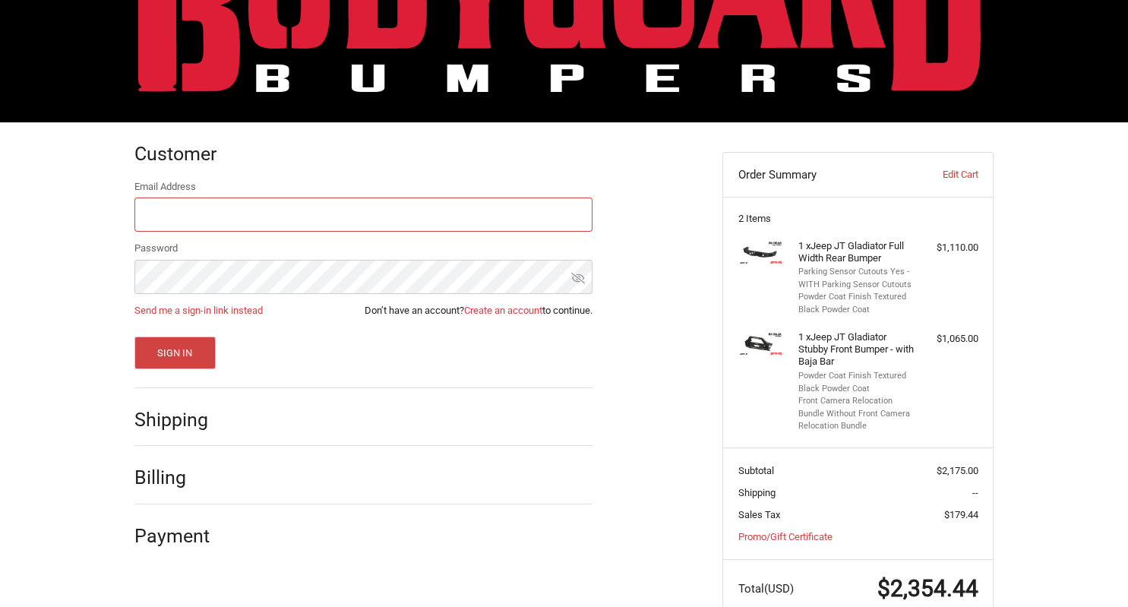
scroll to position [106, 0]
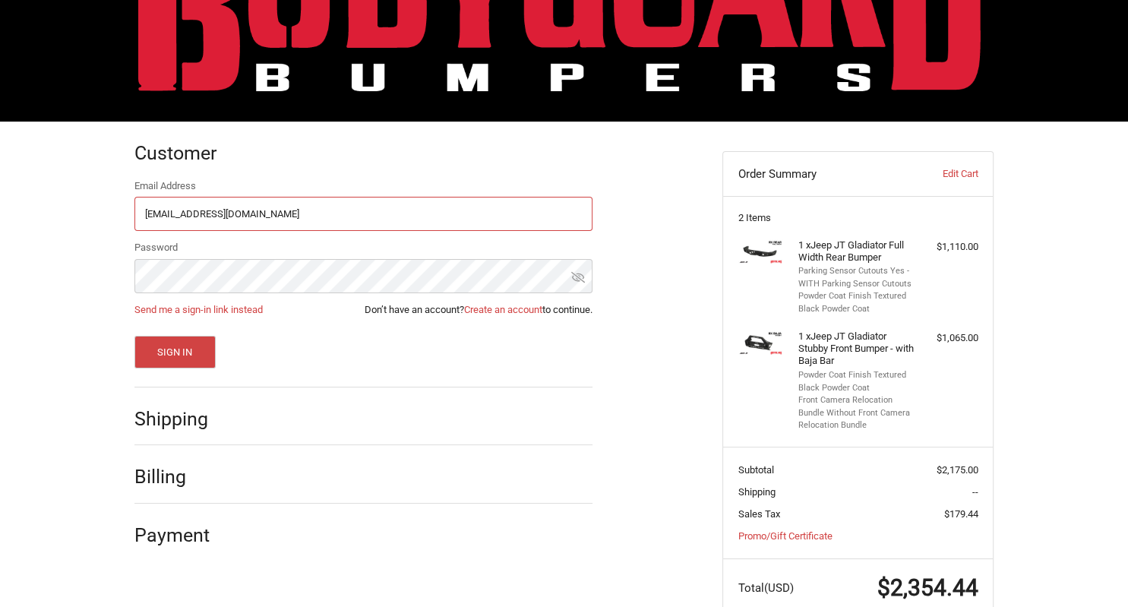
type input "[EMAIL_ADDRESS][DOMAIN_NAME]"
click at [153, 347] on button "Sign In" at bounding box center [174, 352] width 81 height 33
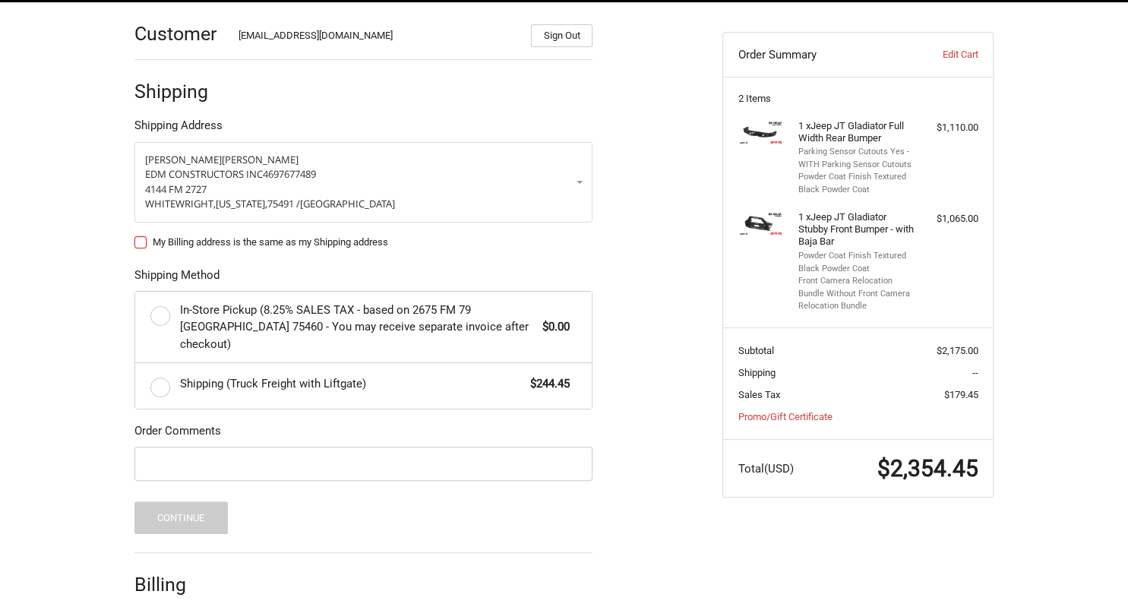
scroll to position [202, 0]
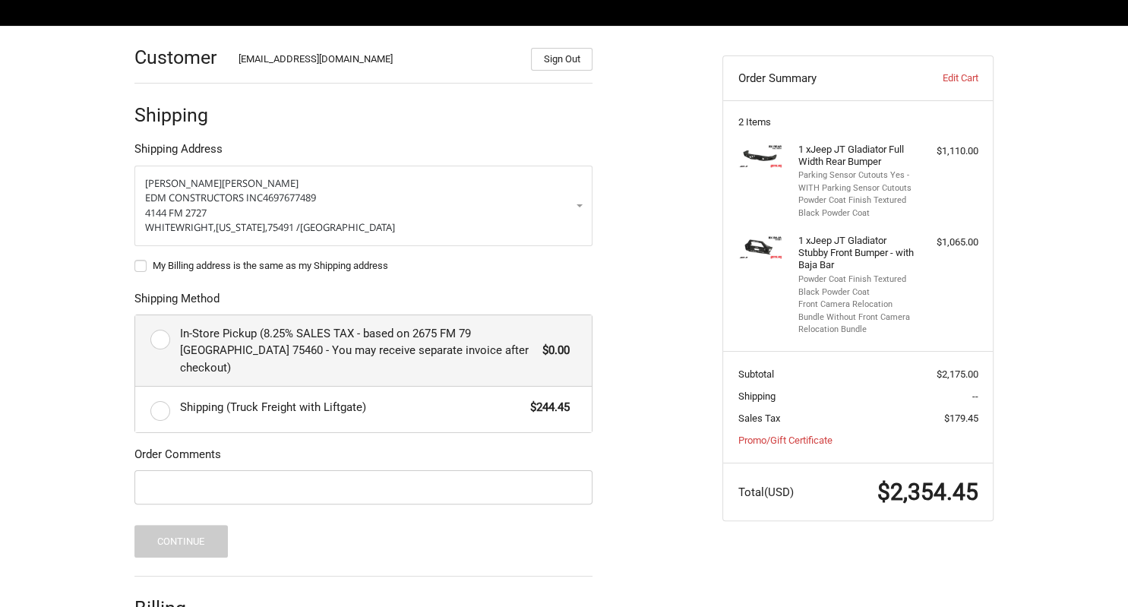
click at [163, 344] on label "In-Store Pickup (8.25% SALES TAX - based on 2675 FM 79 [GEOGRAPHIC_DATA] 75460 …" at bounding box center [363, 350] width 456 height 71
click at [136, 316] on input "In-Store Pickup (8.25% SALES TAX - based on 2675 FM 79 [GEOGRAPHIC_DATA] 75460 …" at bounding box center [135, 315] width 1 height 1
radio input "true"
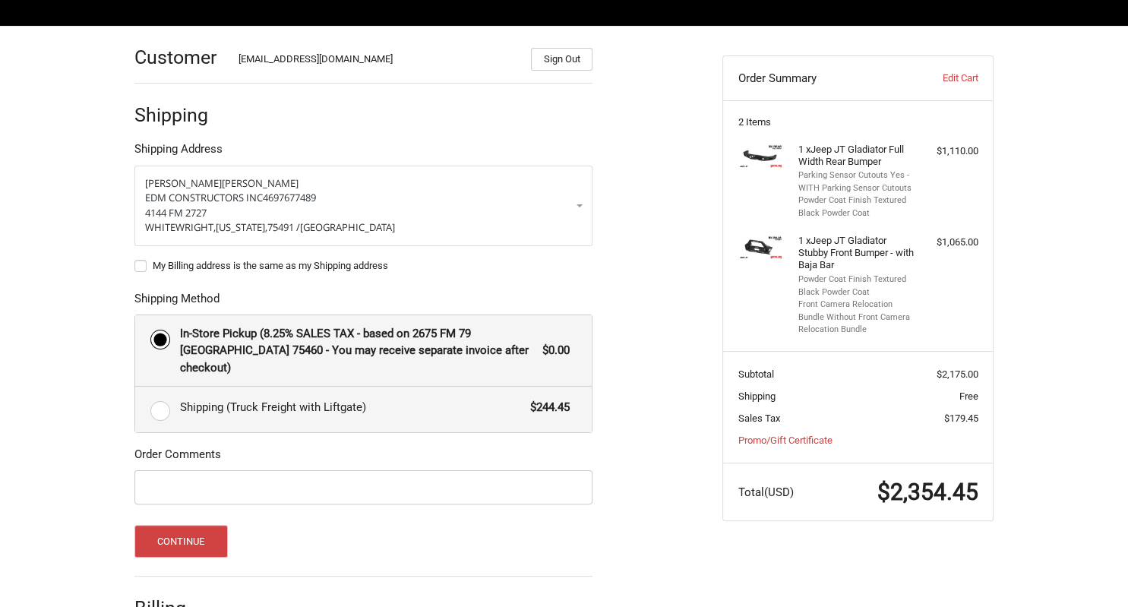
click at [179, 390] on label "Shipping (Truck Freight with Liftgate) $244.45" at bounding box center [363, 410] width 456 height 46
click at [136, 387] on input "Shipping (Truck Freight with Liftgate) $244.45" at bounding box center [135, 387] width 1 height 1
radio input "true"
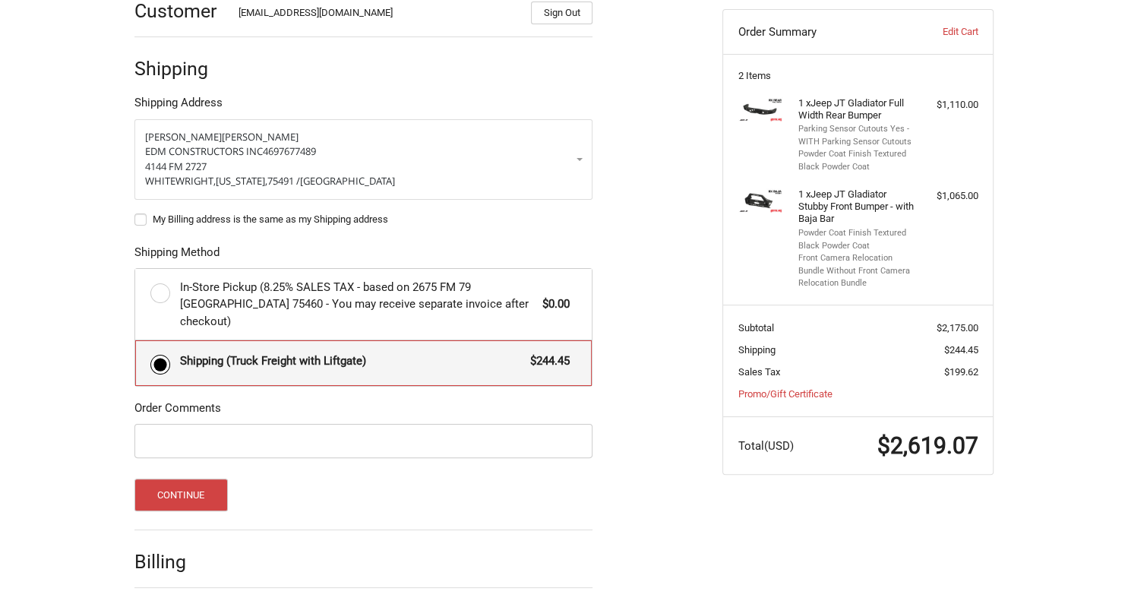
scroll to position [282, 0]
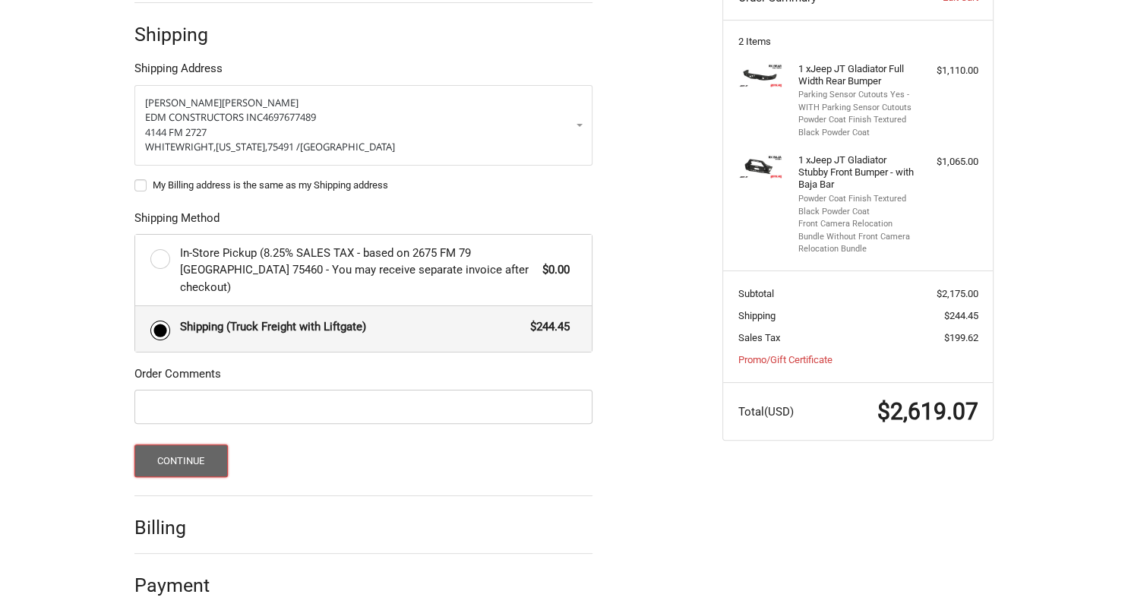
click at [181, 446] on button "Continue" at bounding box center [180, 460] width 93 height 33
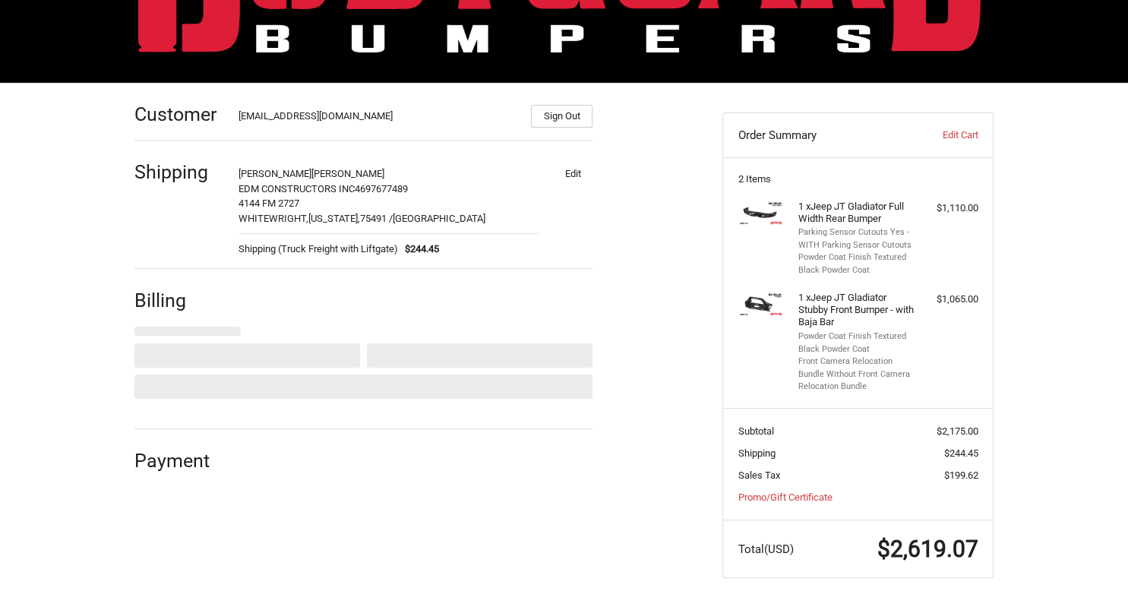
select select "US"
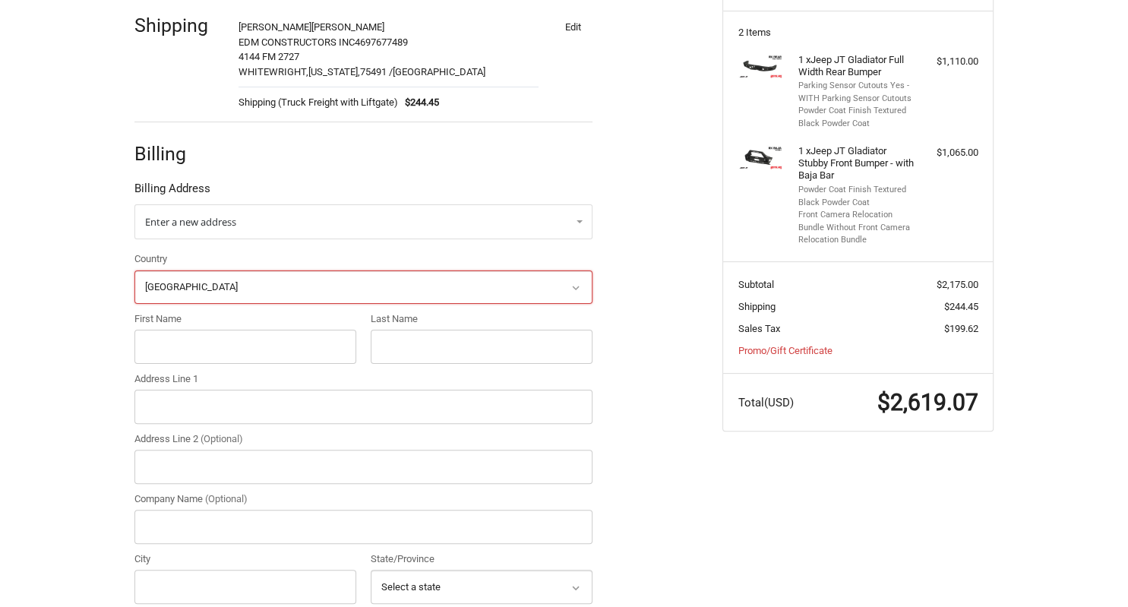
scroll to position [292, 0]
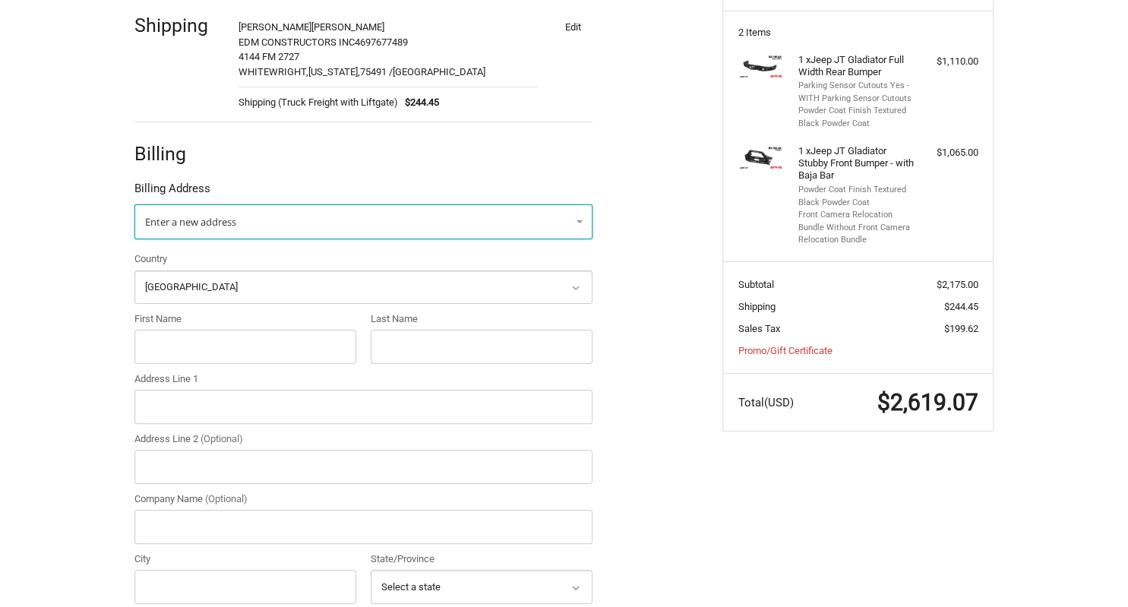
click at [225, 219] on span "Enter a new address" at bounding box center [190, 222] width 91 height 14
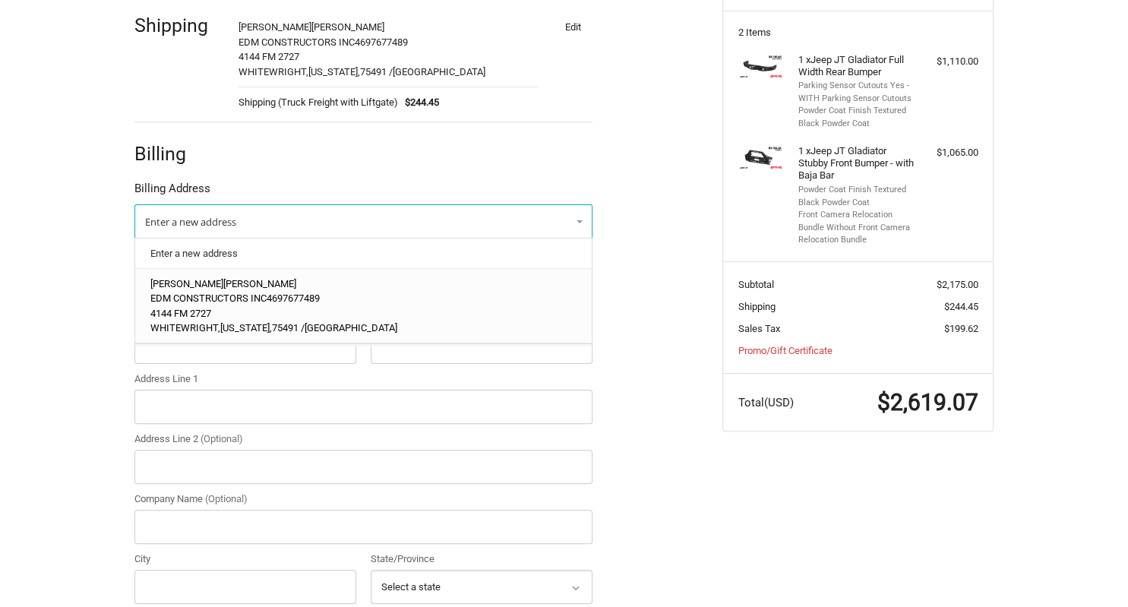
click at [202, 288] on p "[PERSON_NAME]" at bounding box center [363, 283] width 427 height 15
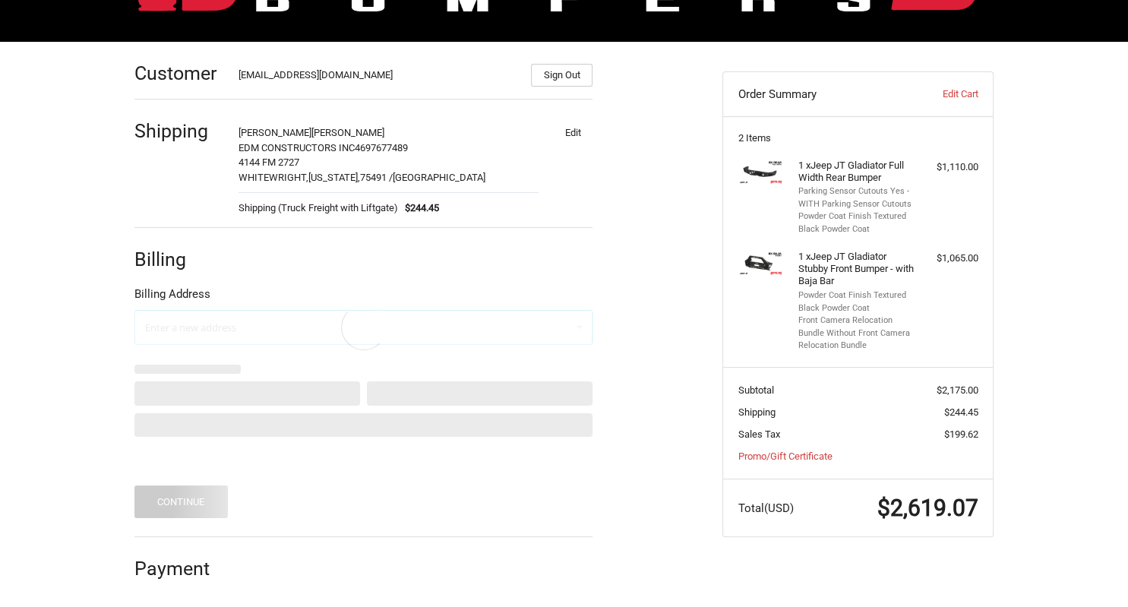
scroll to position [145, 0]
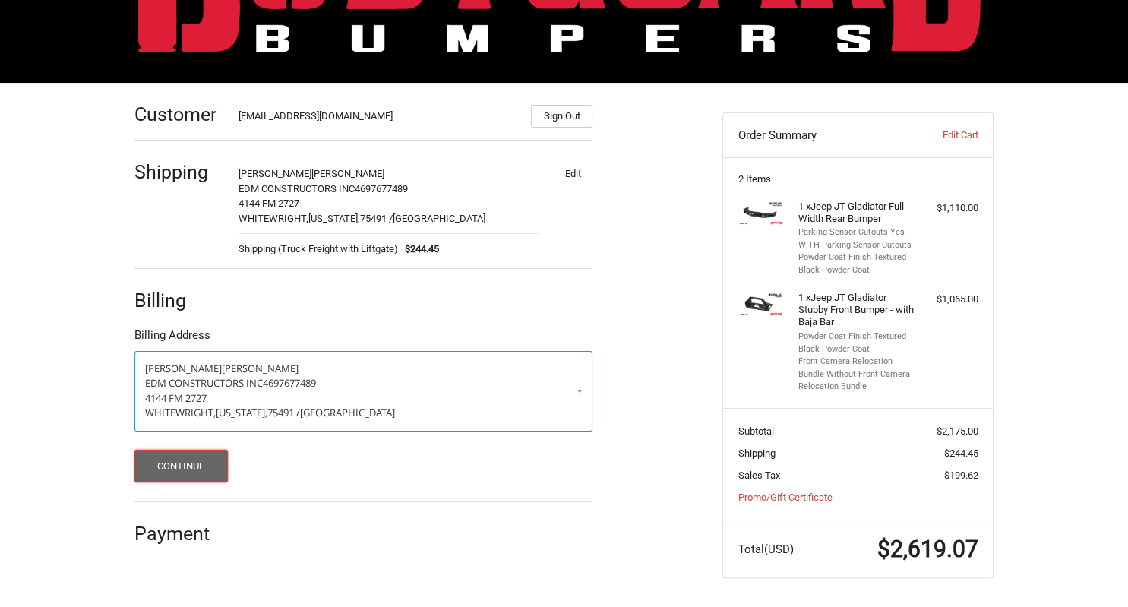
click at [169, 460] on button "Continue" at bounding box center [180, 466] width 93 height 33
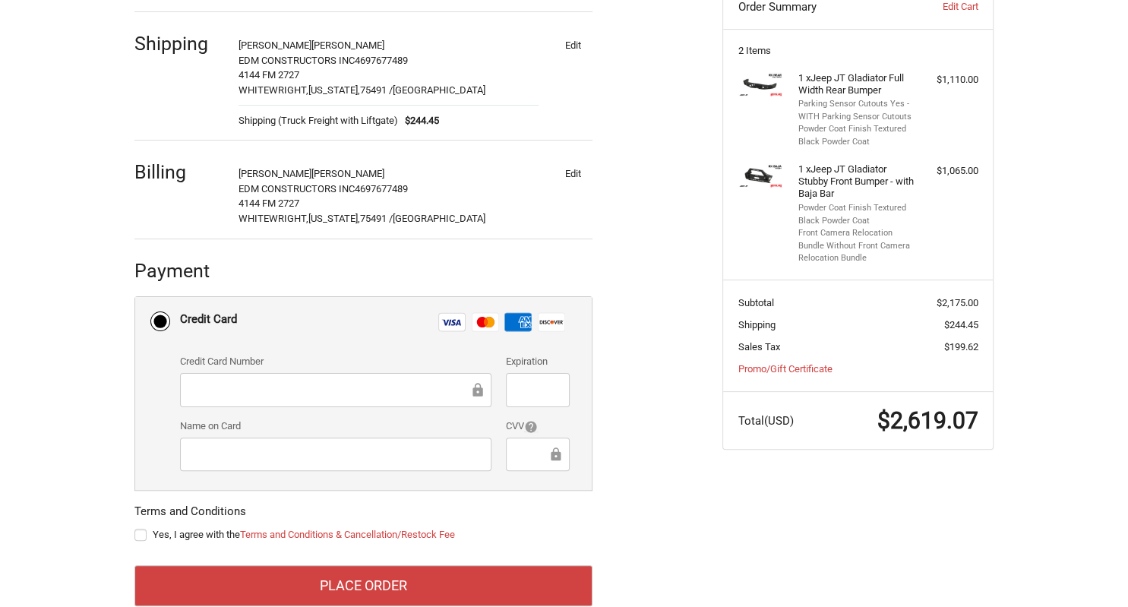
scroll to position [304, 0]
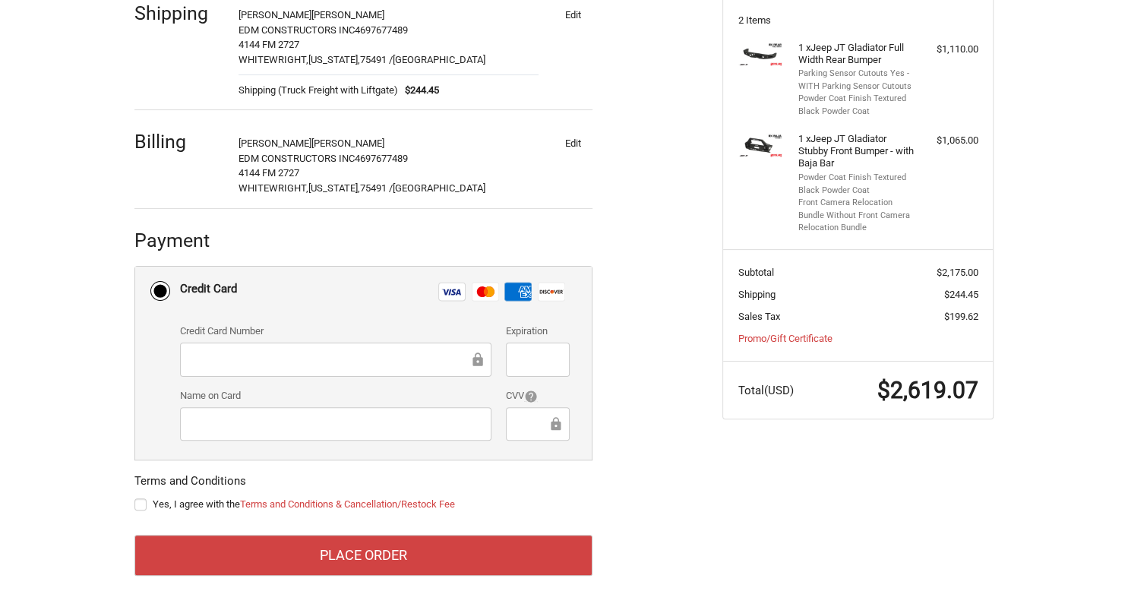
click at [765, 501] on div "Customer [EMAIL_ADDRESS][DOMAIN_NAME] Sign Out Shipping [PERSON_NAME] EDM CONST…" at bounding box center [564, 266] width 911 height 685
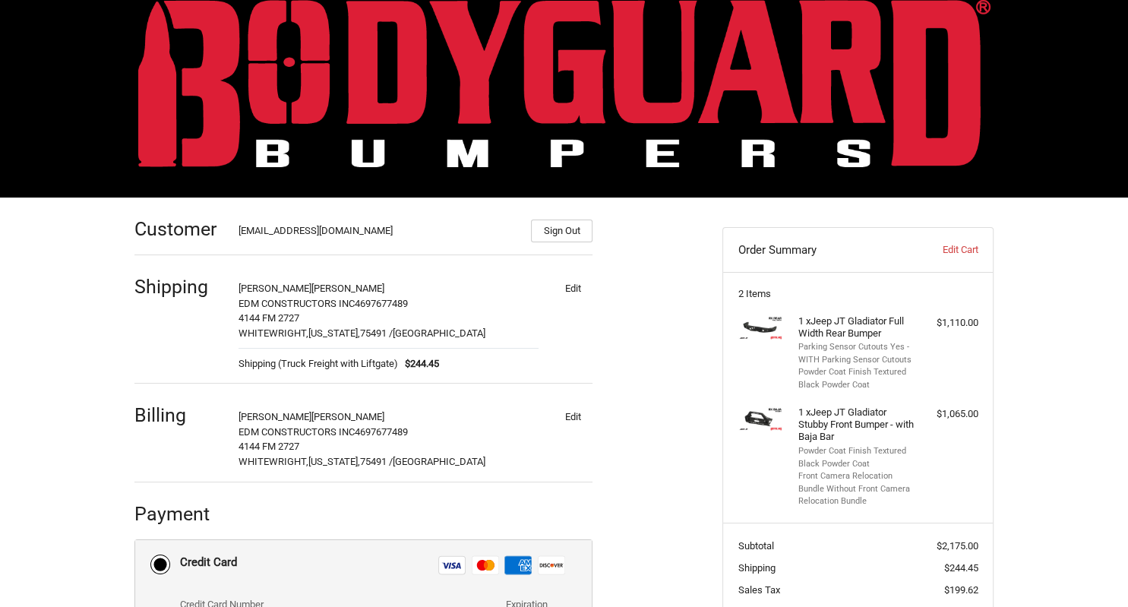
scroll to position [0, 0]
